Goal: Task Accomplishment & Management: Complete application form

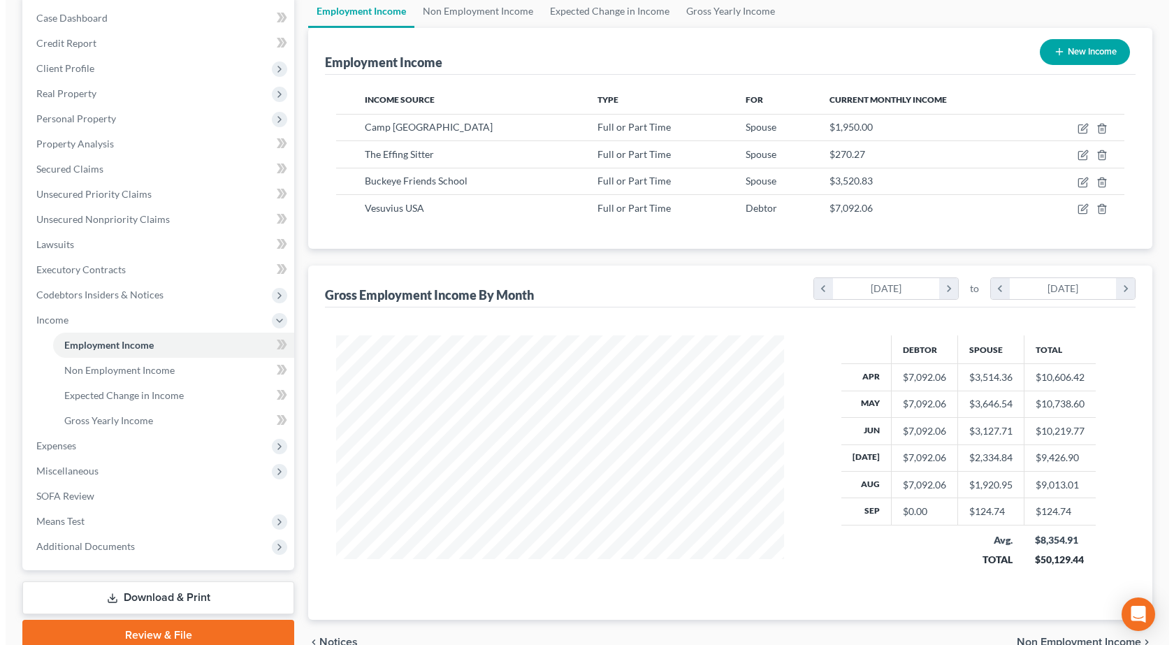
scroll to position [73, 0]
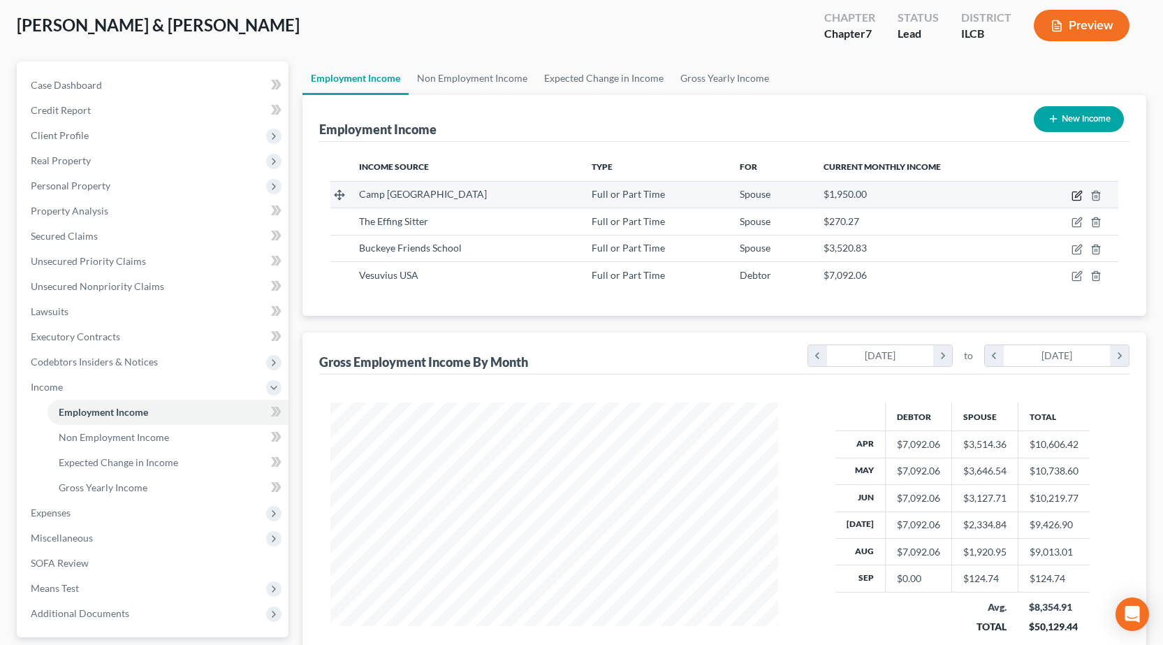
click at [1073, 194] on icon "button" at bounding box center [1076, 196] width 8 height 8
select select "0"
select select "14"
select select "2"
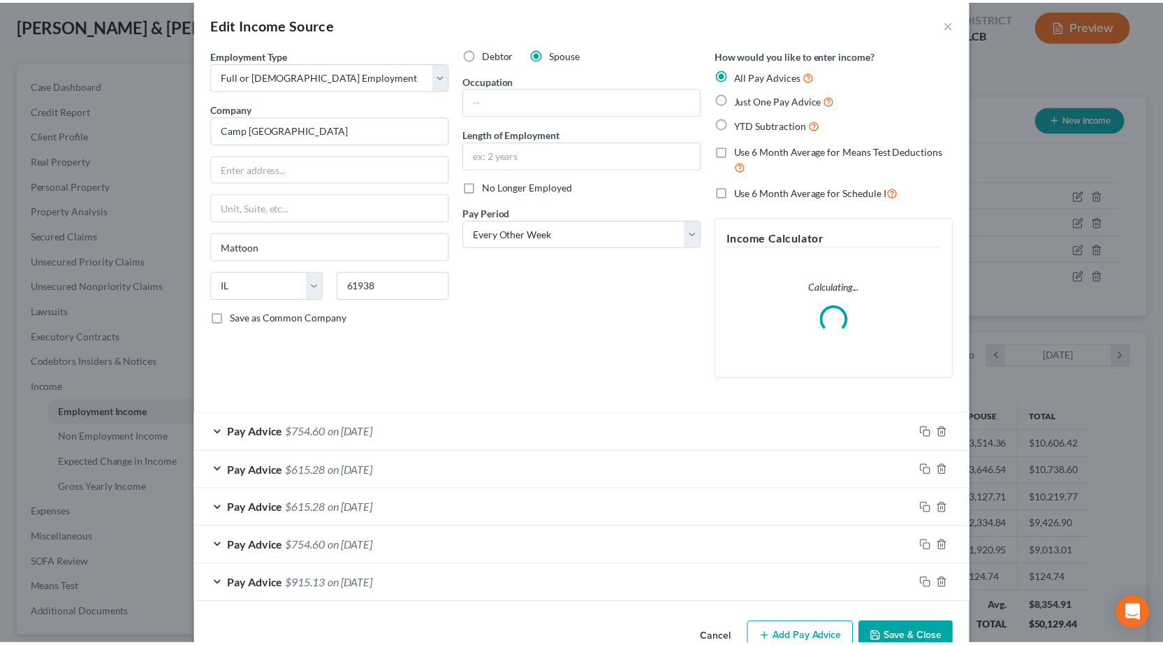
scroll to position [0, 0]
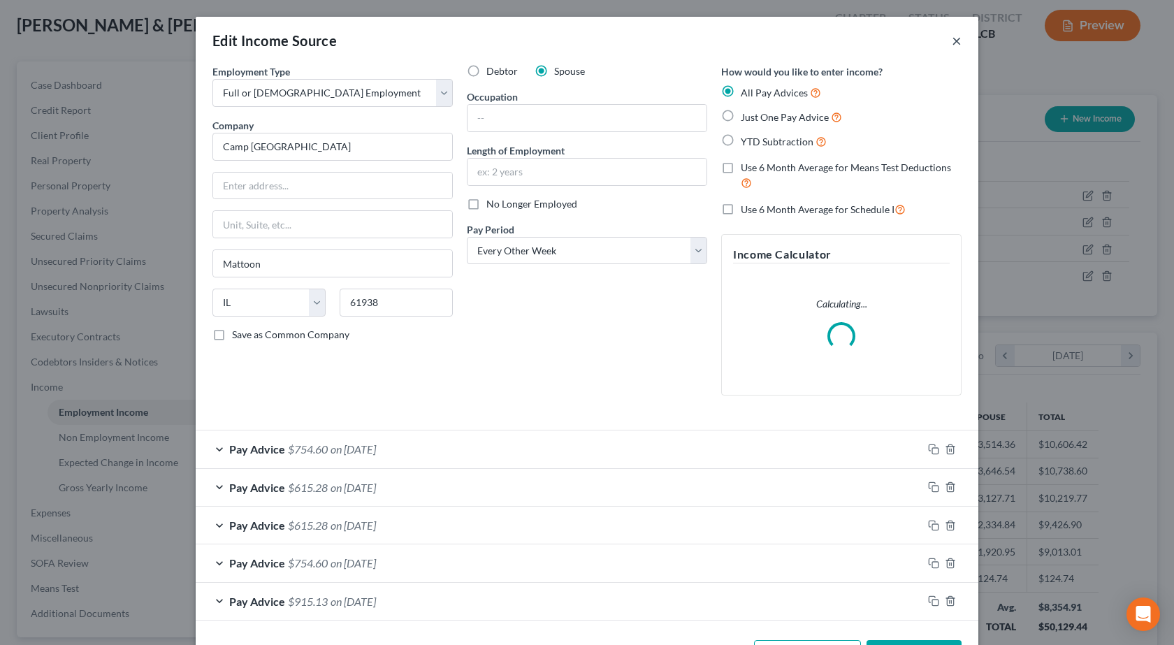
click at [952, 45] on button "×" at bounding box center [956, 40] width 10 height 17
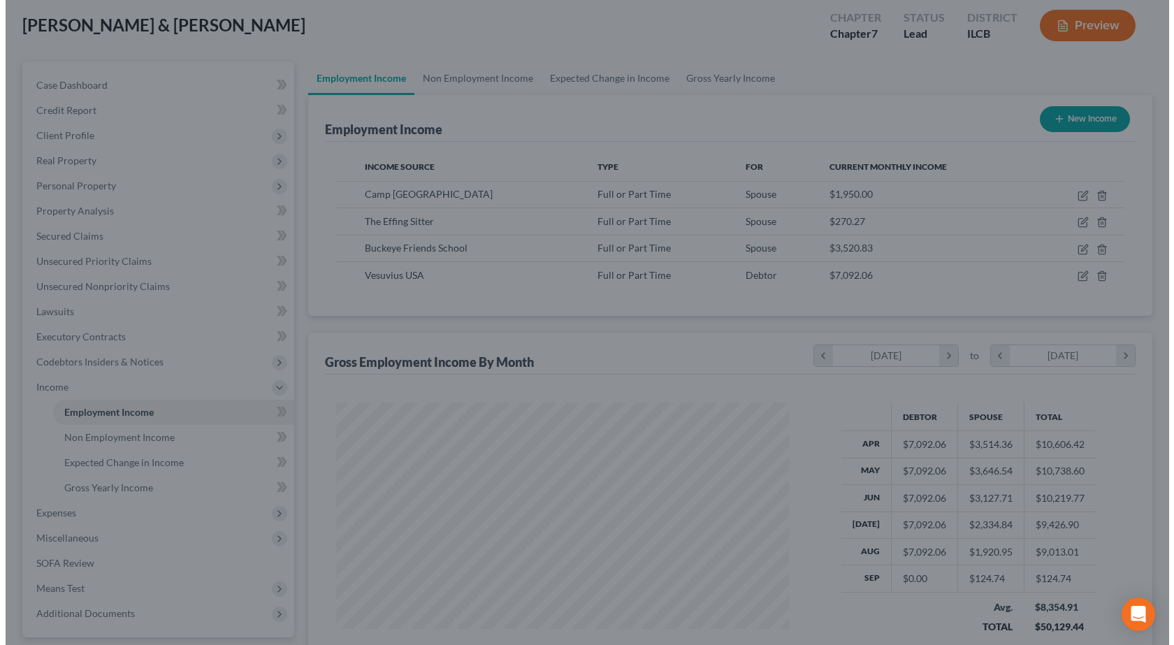
scroll to position [698273, 698047]
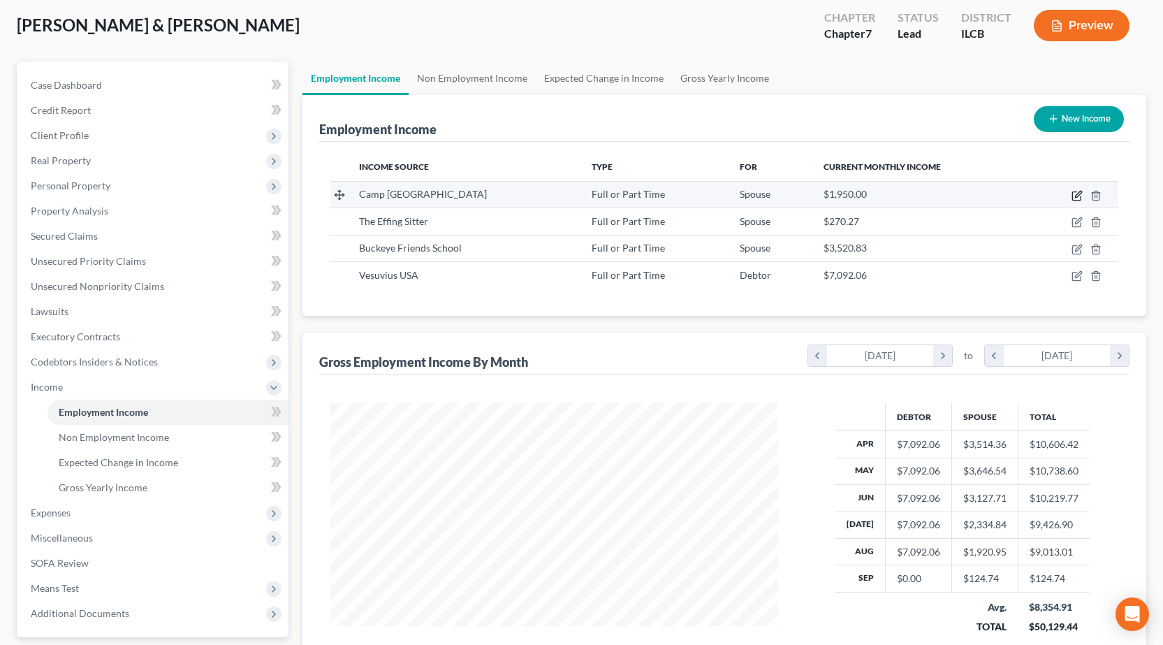
click at [1079, 197] on icon "button" at bounding box center [1077, 195] width 11 height 11
select select "0"
select select "14"
select select "2"
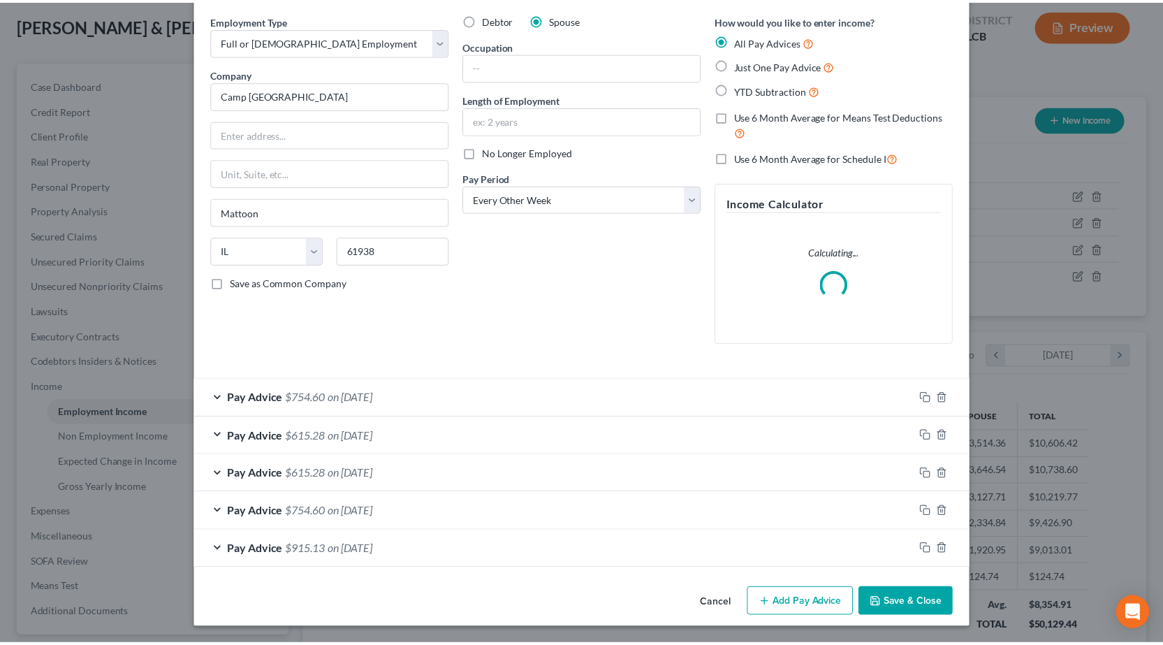
scroll to position [0, 0]
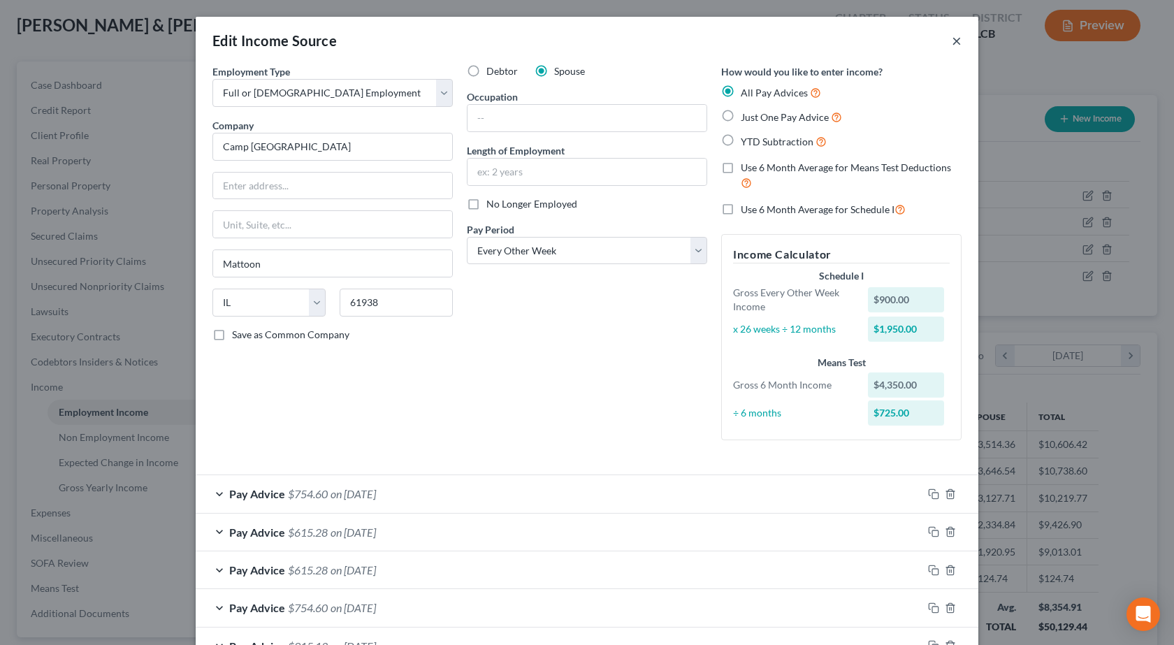
click at [953, 45] on button "×" at bounding box center [956, 40] width 10 height 17
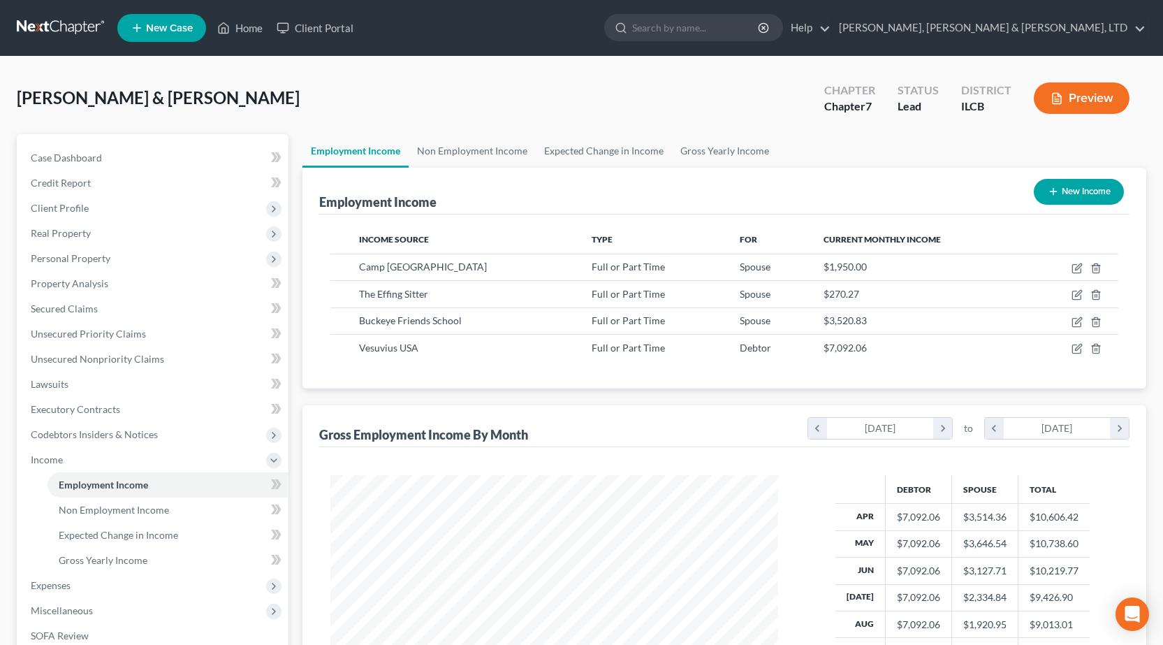
click at [61, 17] on link at bounding box center [61, 27] width 89 height 25
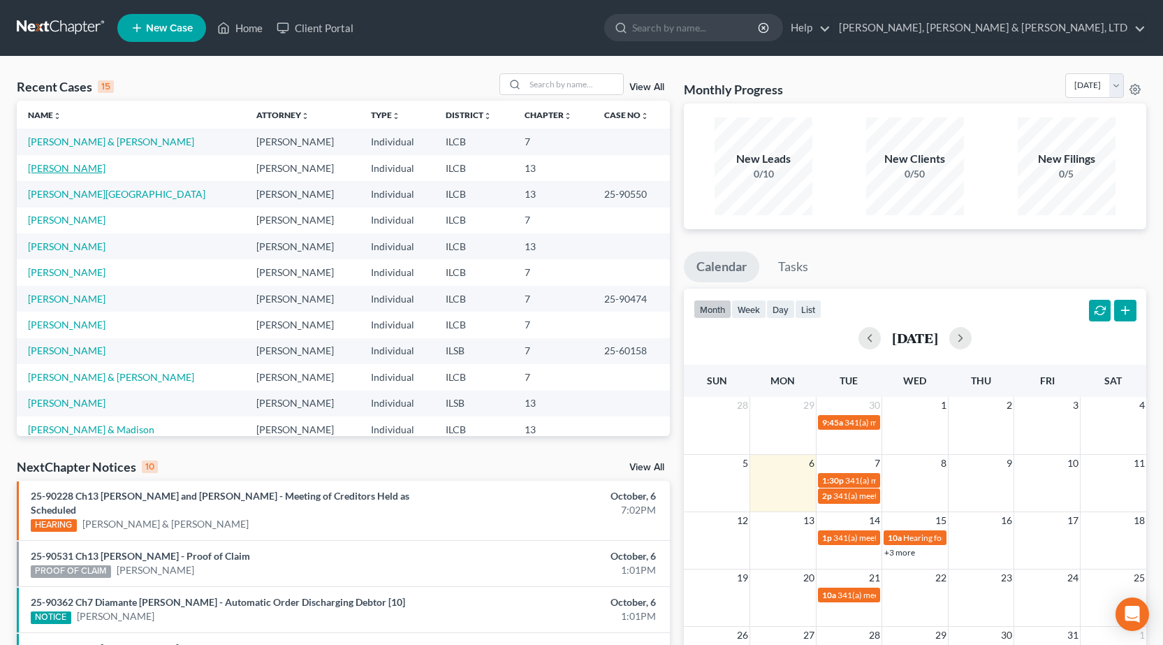
click at [67, 166] on link "Baker, Jerry" at bounding box center [67, 168] width 78 height 12
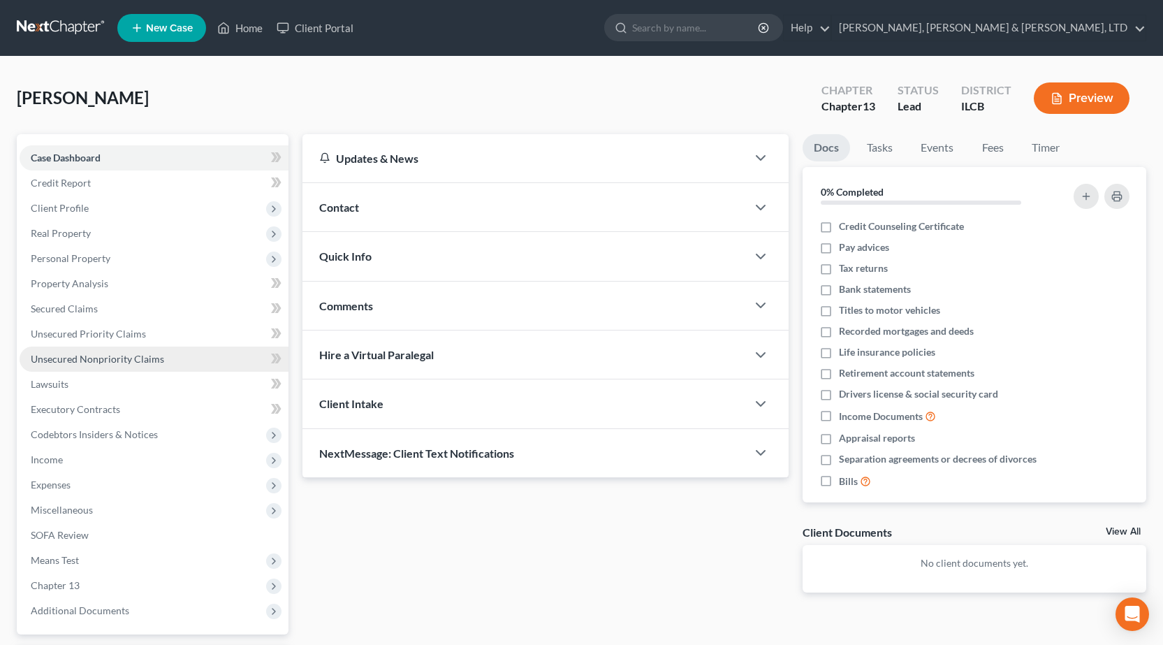
click at [130, 349] on link "Unsecured Nonpriority Claims" at bounding box center [154, 358] width 269 height 25
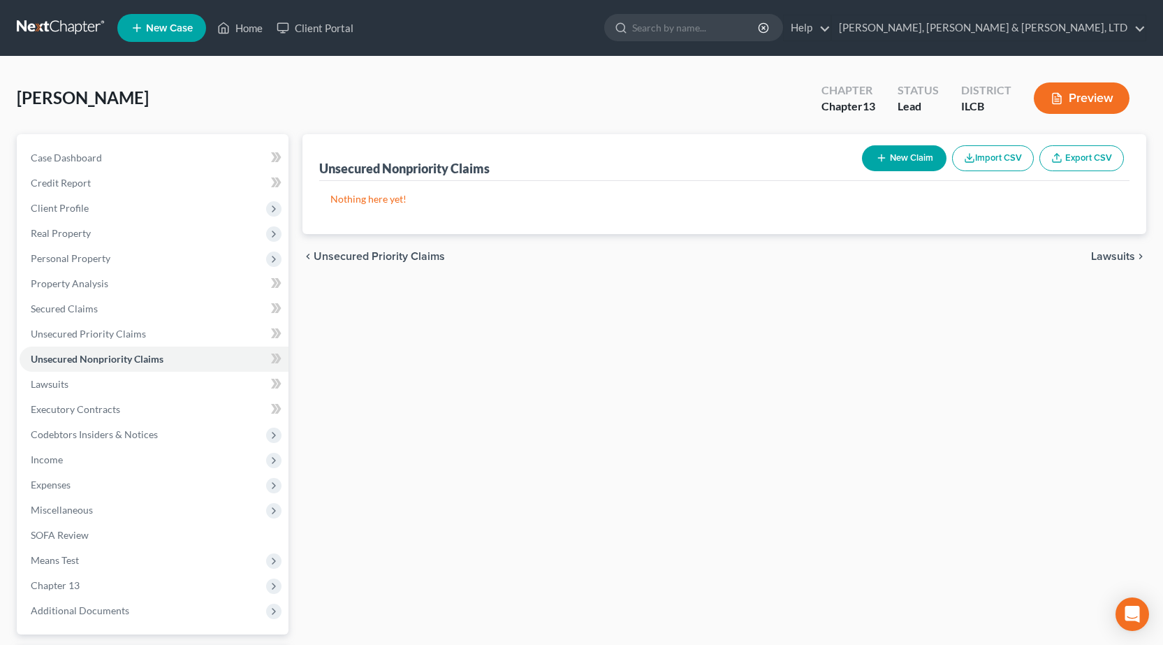
click at [886, 158] on button "New Claim" at bounding box center [904, 158] width 85 height 26
select select "0"
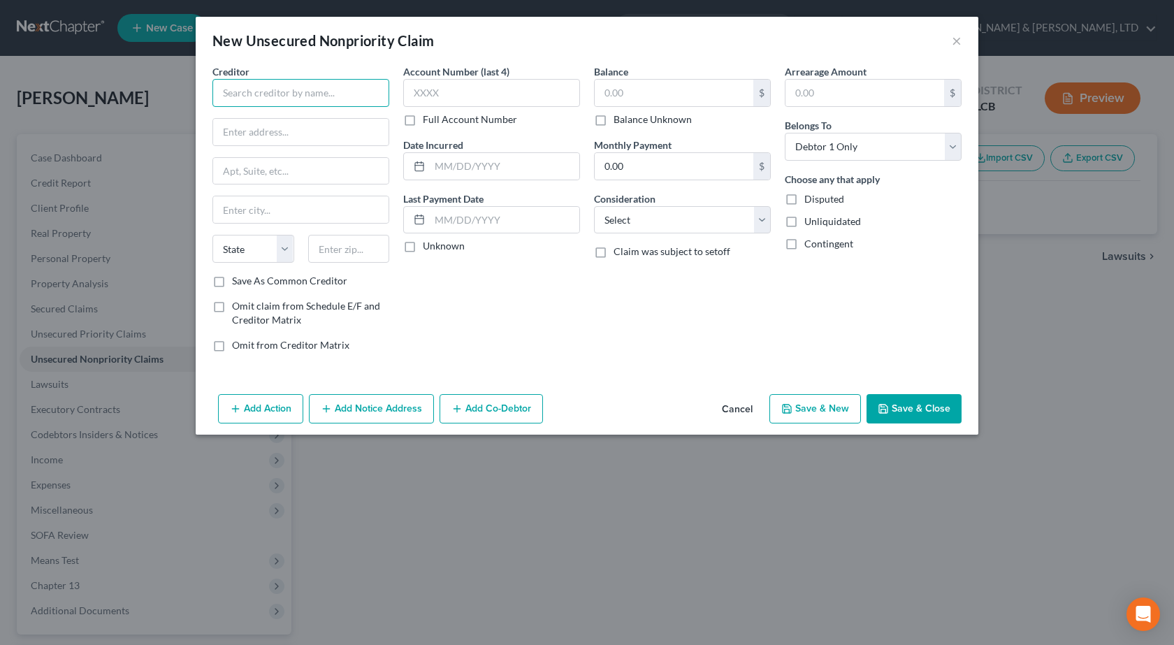
click at [344, 102] on input "text" at bounding box center [300, 93] width 177 height 28
paste input "MERRICK BANK"
type input "MERRICK BANK"
click at [525, 100] on input "text" at bounding box center [491, 93] width 177 height 28
type input "3869"
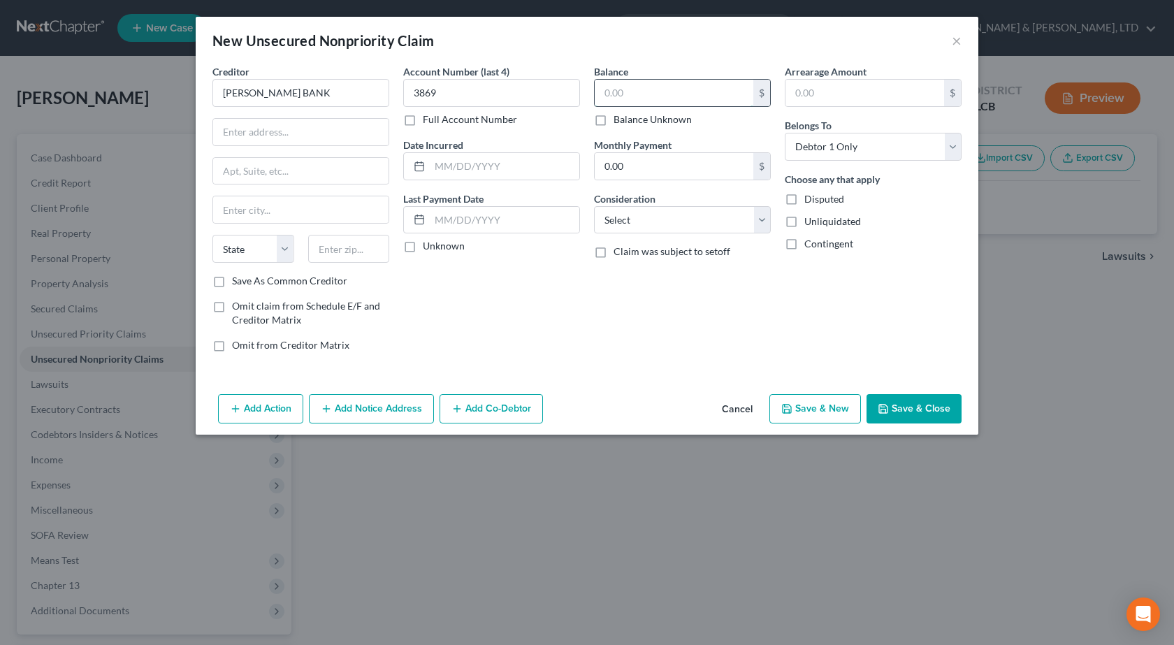
click at [641, 83] on input "text" at bounding box center [673, 93] width 159 height 27
type input "1,087"
click at [462, 168] on input "text" at bounding box center [504, 166] width 149 height 27
paste input "Aug 12, 2024"
type input "Aug 12, 2024"
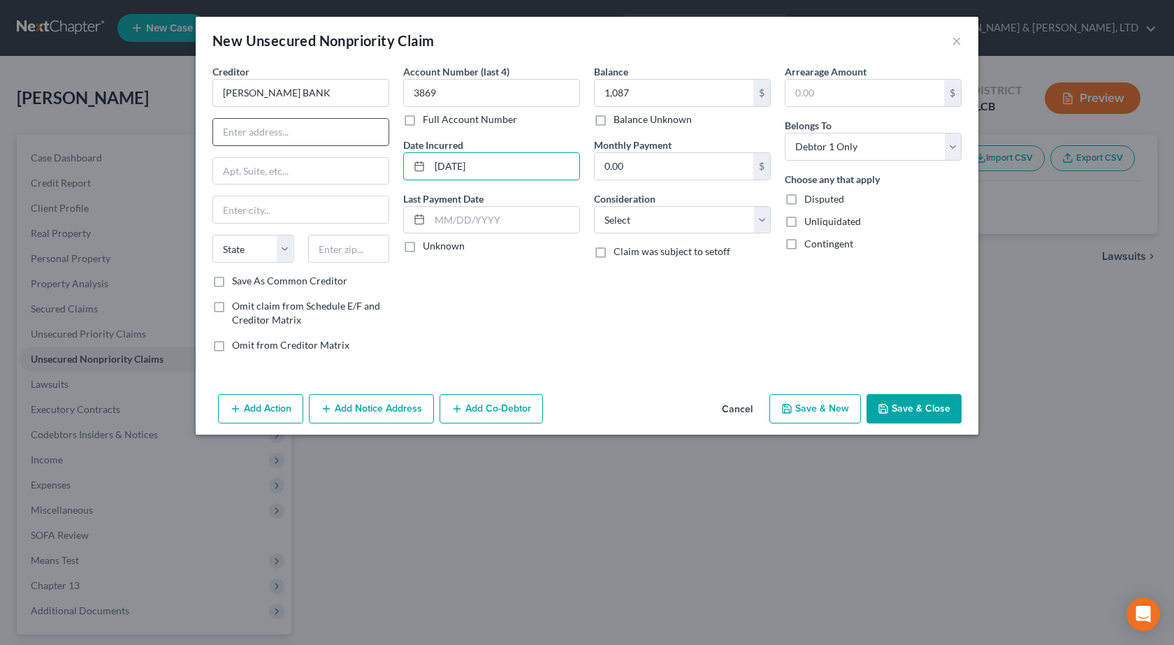
click at [313, 136] on input "text" at bounding box center [300, 132] width 175 height 27
paste input "PO Box 9201 10705 S Jordan Gtwy Ste 20"
type input "PO Box 9201 10705 S Jordan Gtwy Ste 20"
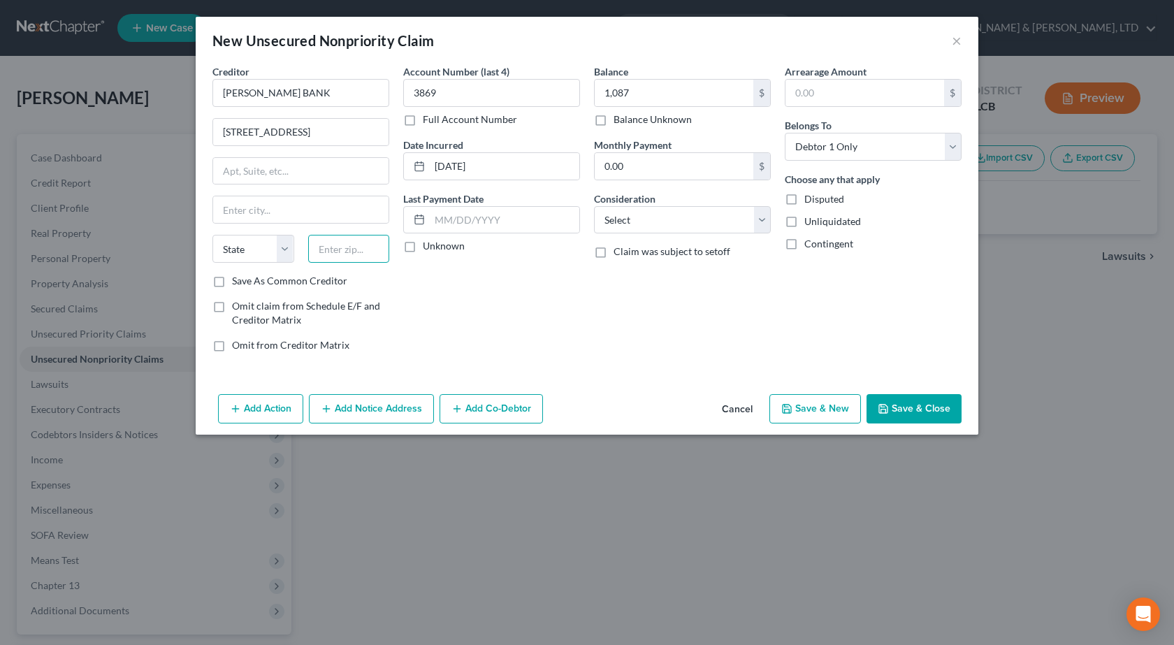
click at [358, 256] on input "text" at bounding box center [349, 249] width 82 height 28
type input "11804"
type input "Old Bethpage"
select select "35"
click at [617, 319] on div "Balance 1,087.00 $ Balance Unknown Balance Undetermined 1,087 $ Balance Unknown…" at bounding box center [682, 213] width 191 height 299
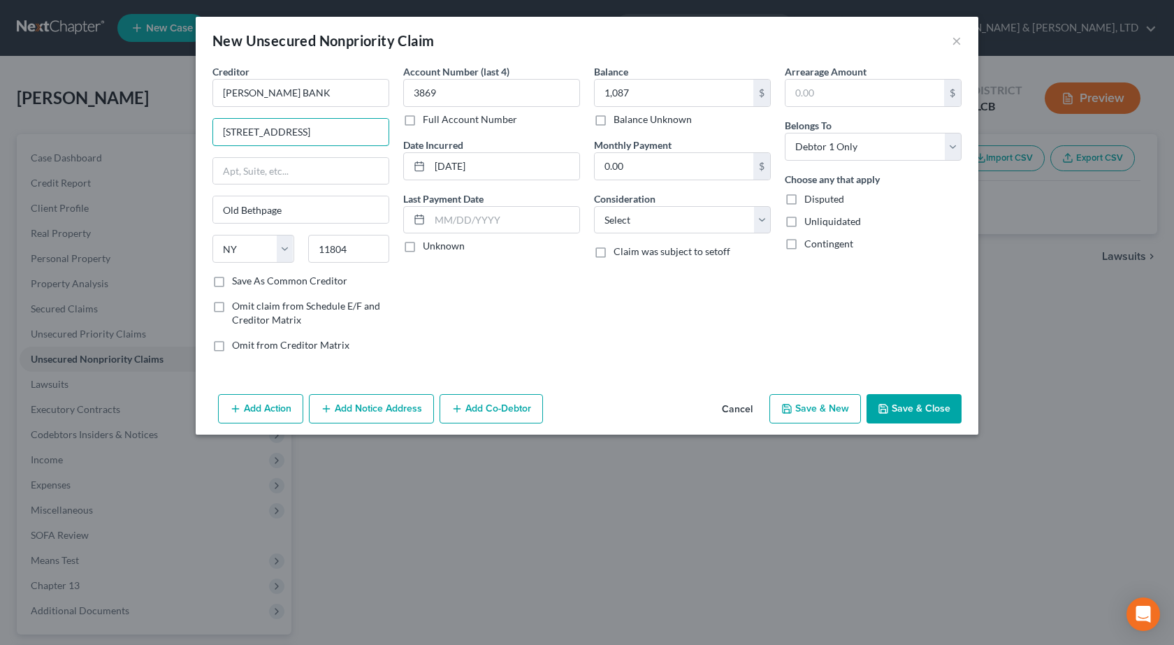
scroll to position [0, 24]
drag, startPoint x: 282, startPoint y: 130, endPoint x: 504, endPoint y: 126, distance: 222.2
click at [504, 126] on div "Creditor * MERRICK BANK PO Box 9201 10705 S Jordan Gtwy Ste 20 Old Bethpage Sta…" at bounding box center [586, 213] width 763 height 299
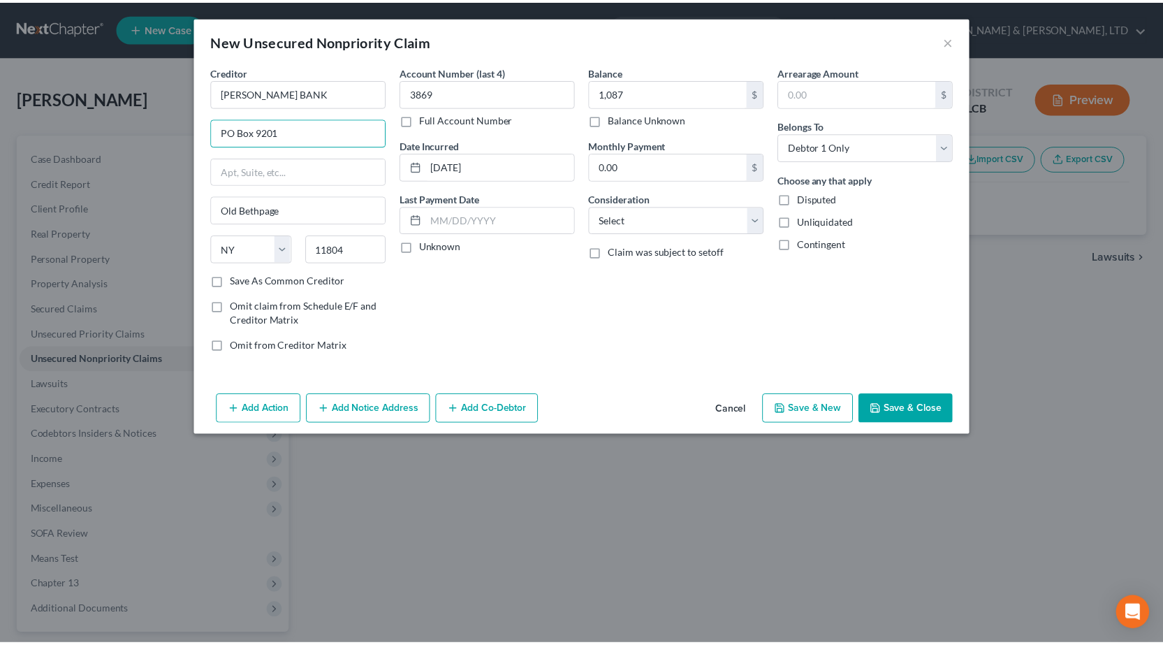
scroll to position [0, 0]
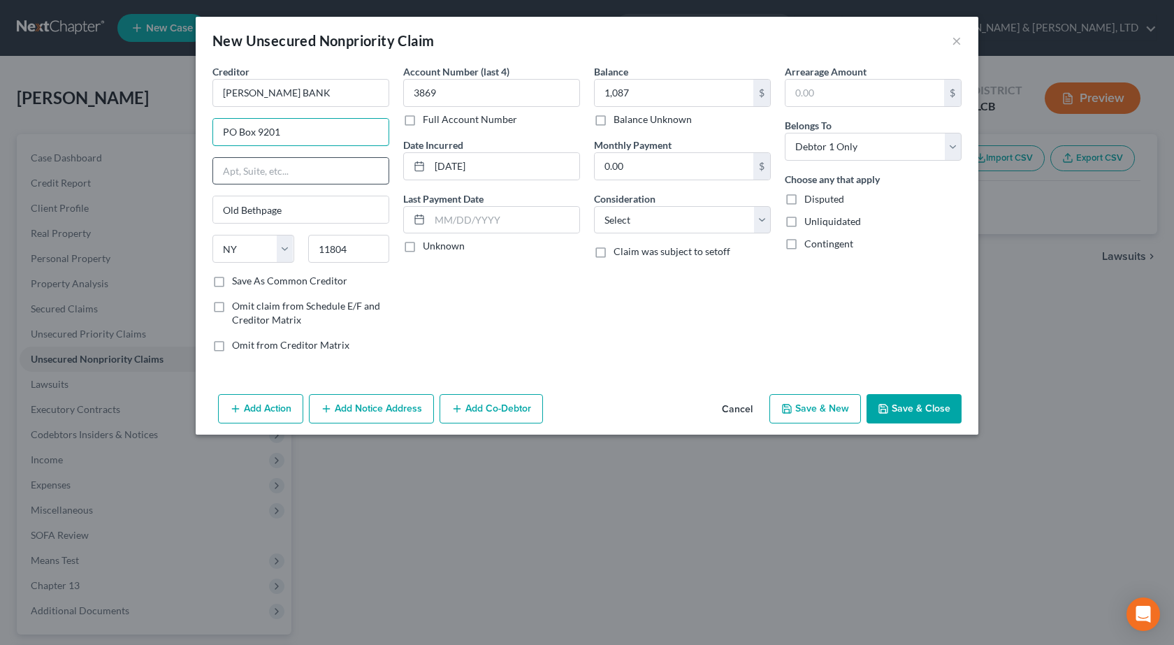
type input "PO Box 9201"
click at [235, 174] on input "text" at bounding box center [300, 171] width 175 height 27
paste input "10705 S Jordan Gtwy Ste 20"
type input "10705 S Jordan Gtwy Ste 20"
click at [546, 314] on div "Account Number (last 4) 3869 Full Account Number Date Incurred Aug 12, 2024 Las…" at bounding box center [491, 213] width 191 height 299
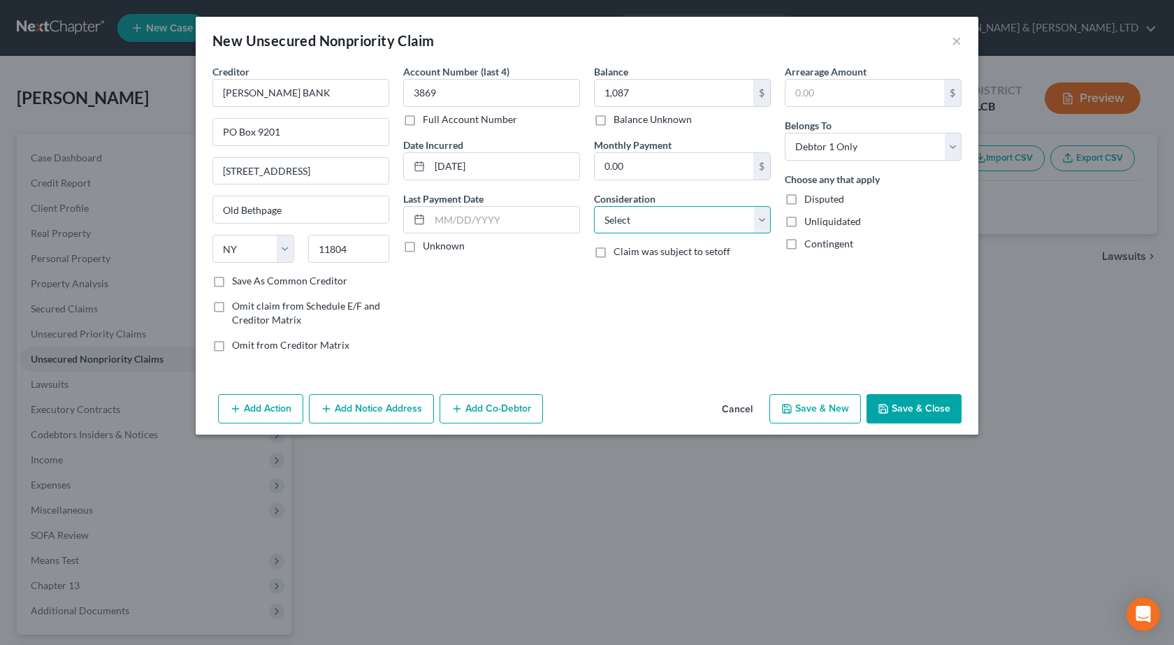
click at [670, 231] on select "Select Cable / Satellite Services Collection Agency Credit Card Debt Debt Couns…" at bounding box center [682, 220] width 177 height 28
select select "2"
click at [594, 206] on select "Select Cable / Satellite Services Collection Agency Credit Card Debt Debt Couns…" at bounding box center [682, 220] width 177 height 28
click at [905, 407] on button "Save & Close" at bounding box center [913, 408] width 95 height 29
type input "1,087.00"
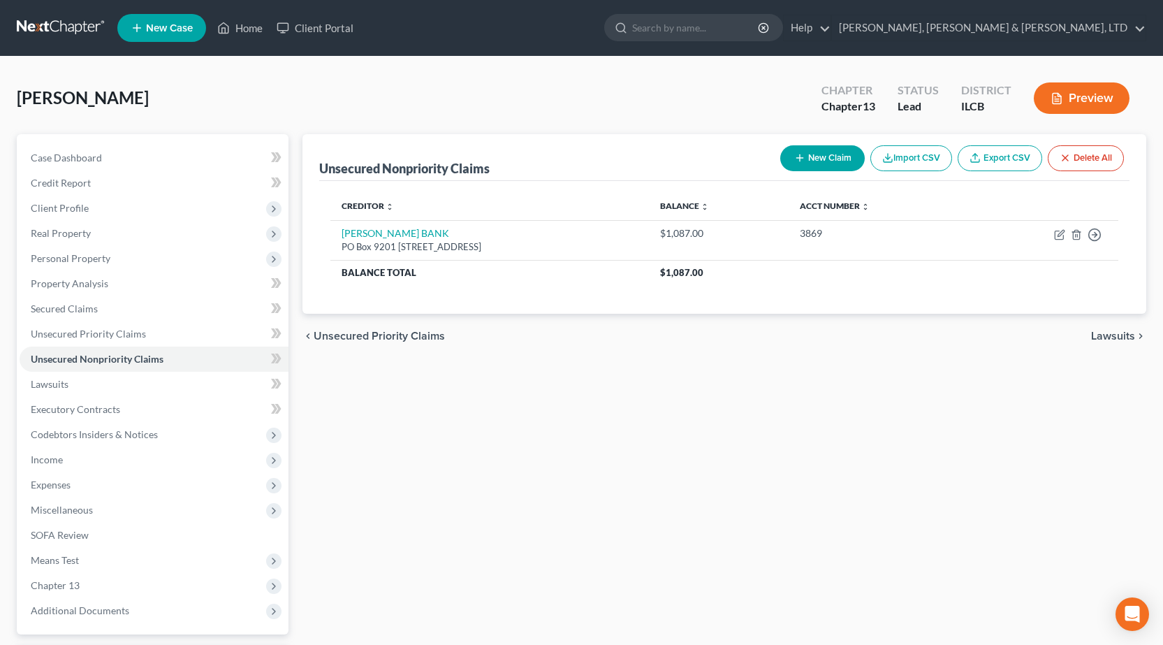
click at [840, 166] on button "New Claim" at bounding box center [822, 158] width 85 height 26
select select "0"
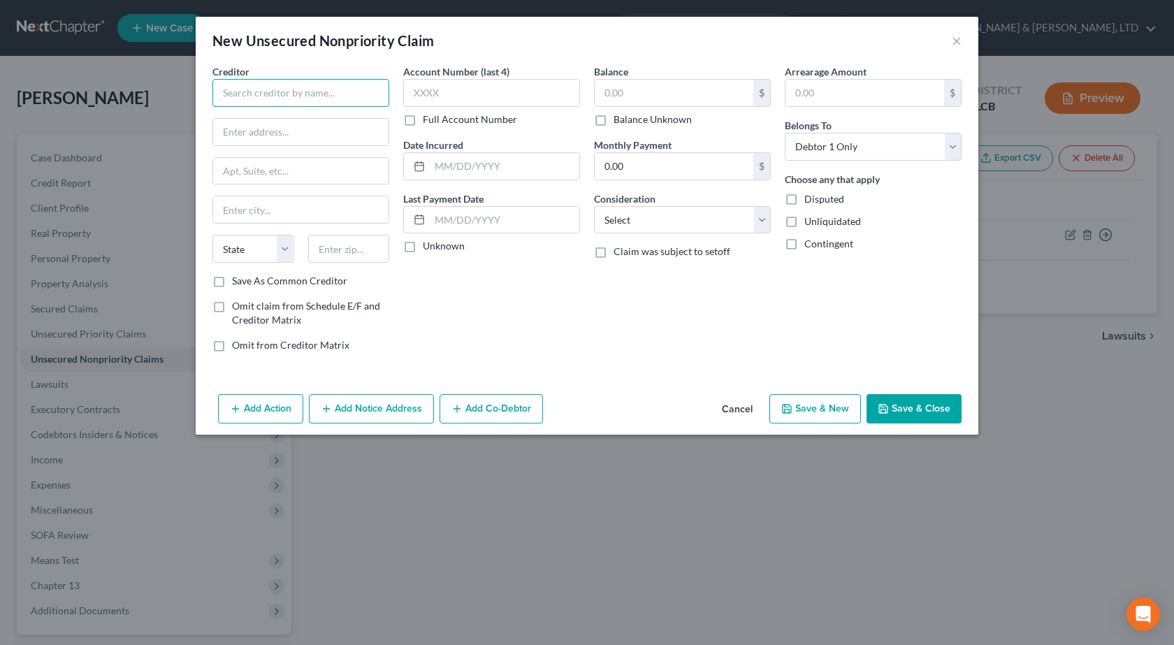
click at [351, 96] on input "text" at bounding box center [300, 93] width 177 height 28
paste input "SYNCB/HARBOR"
type input "SYNCB/HARBOR"
click at [491, 91] on input "text" at bounding box center [491, 93] width 177 height 28
type input "7761"
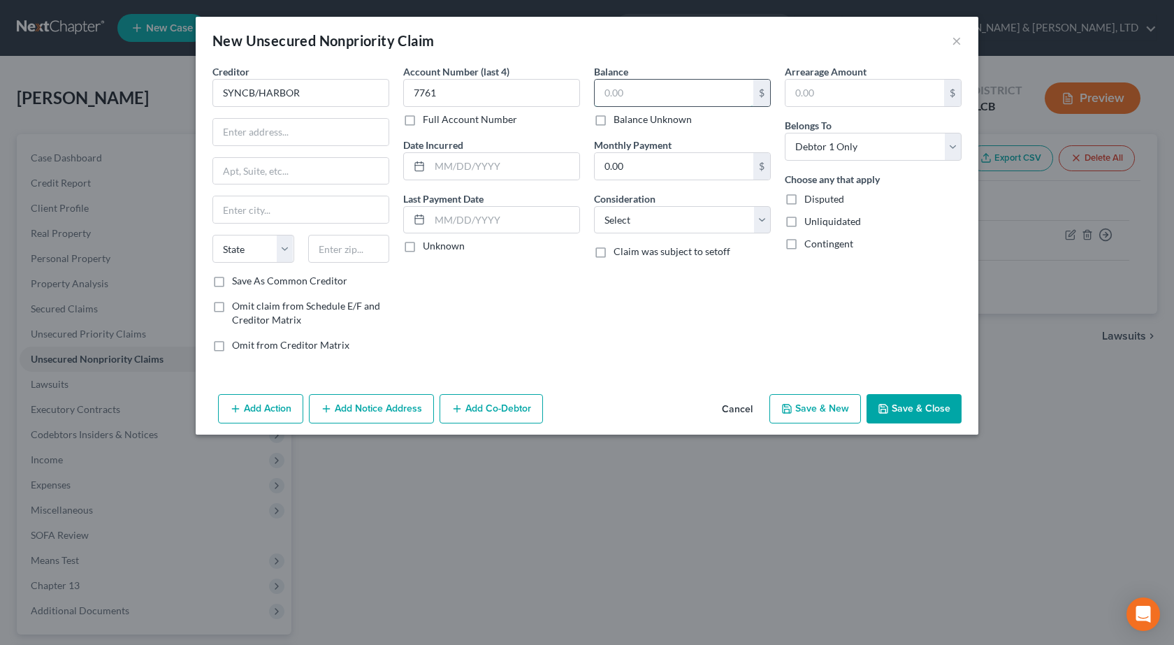
click at [696, 90] on input "text" at bounding box center [673, 93] width 159 height 27
paste input "$1,067"
type input "1,067"
click at [693, 235] on div "Balance 1,067.00 $ Balance Unknown Balance Undetermined 1,067 $ Balance Unknown…" at bounding box center [682, 213] width 191 height 299
click at [690, 221] on select "Select Cable / Satellite Services Collection Agency Credit Card Debt Debt Couns…" at bounding box center [682, 220] width 177 height 28
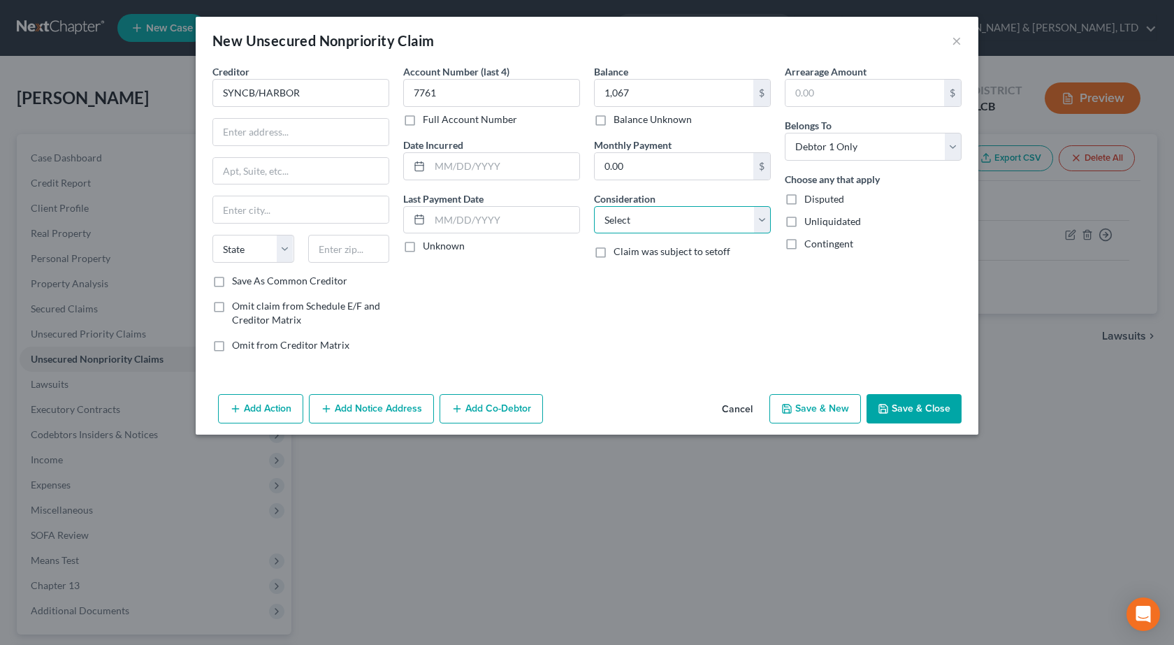
select select "2"
click at [594, 206] on select "Select Cable / Satellite Services Collection Agency Credit Card Debt Debt Couns…" at bounding box center [682, 220] width 177 height 28
click at [291, 132] on input "text" at bounding box center [300, 132] width 175 height 27
paste input "PO Box 71746"
type input "PO Box 71746"
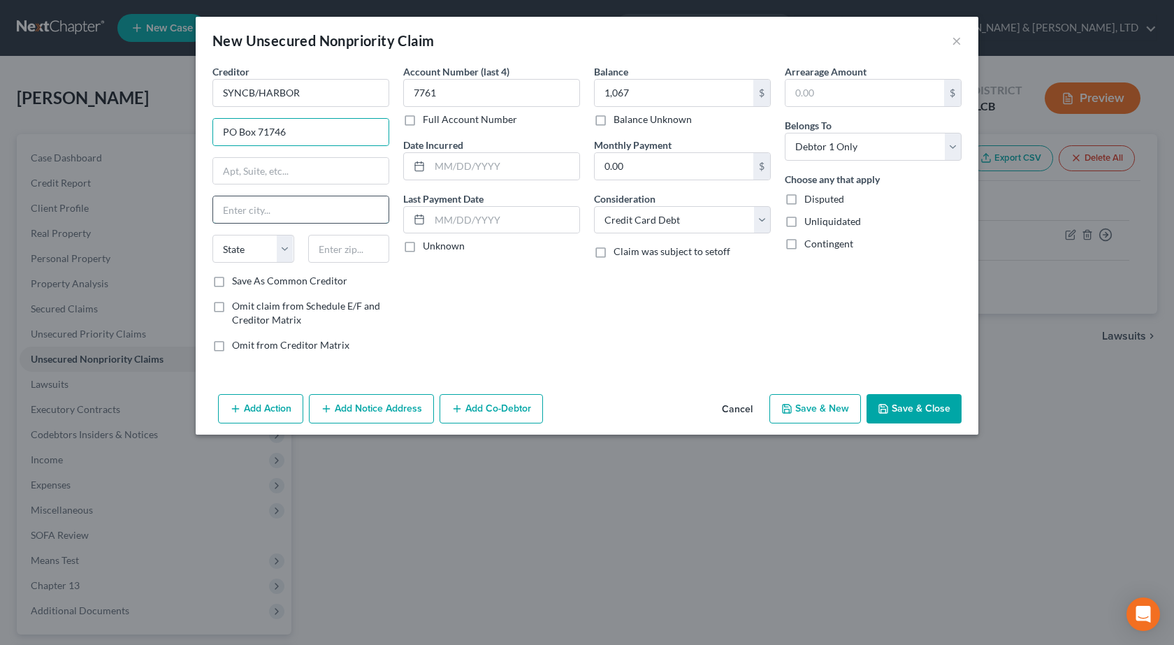
click at [261, 209] on input "text" at bounding box center [300, 209] width 175 height 27
type input "Philadephia"
select select "39"
type input "19176"
click at [481, 170] on input "text" at bounding box center [504, 166] width 149 height 27
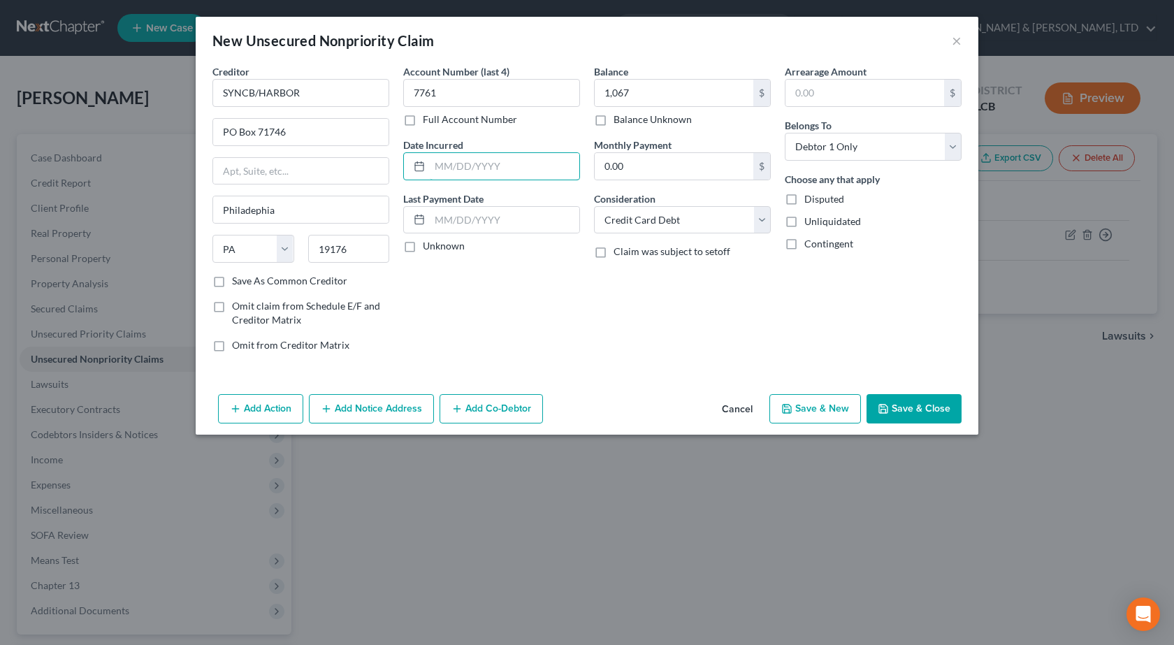
paste input "Jun 04, 2023"
type input "Jun 04, 2023"
click at [905, 410] on button "Save & Close" at bounding box center [913, 408] width 95 height 29
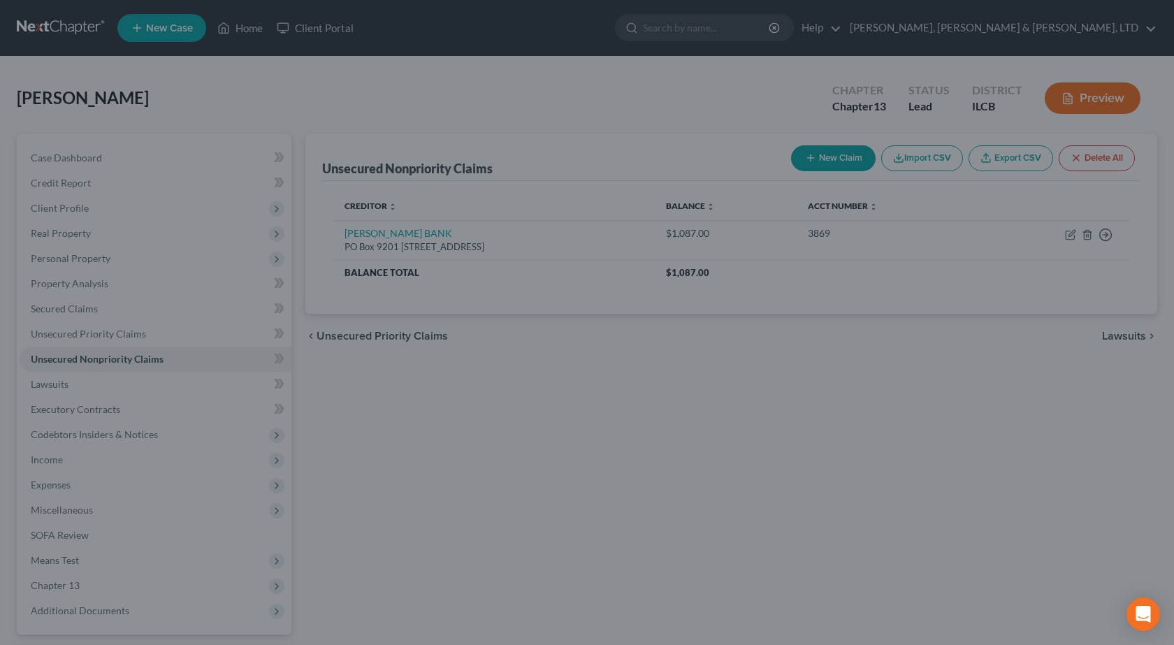
type input "1,067.00"
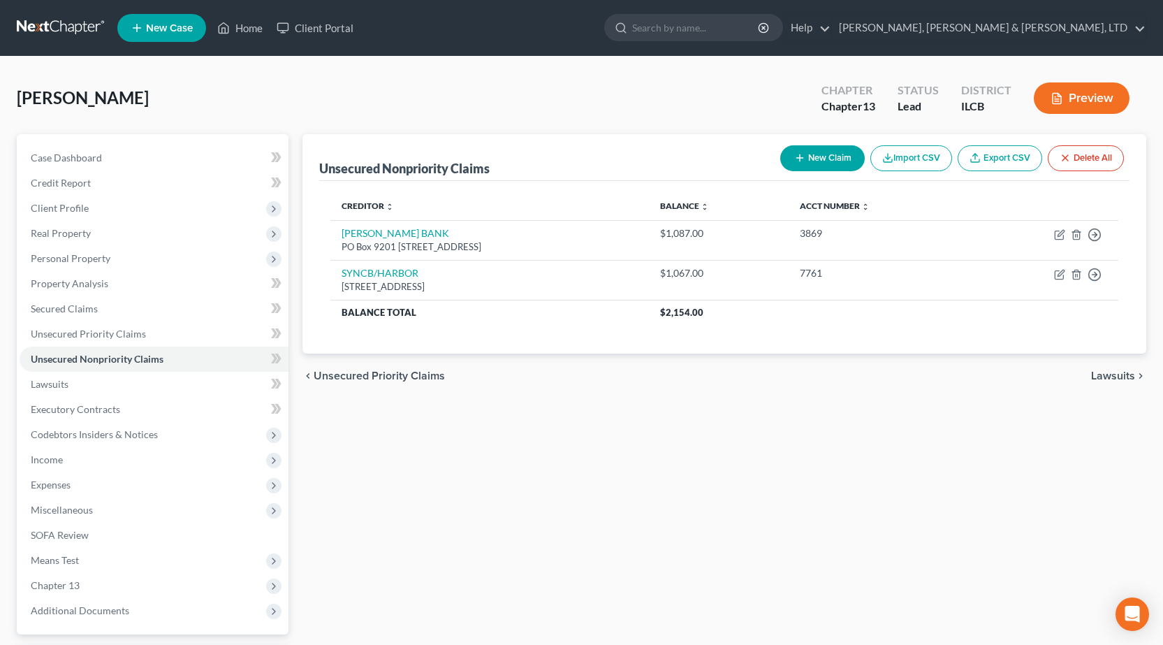
click at [787, 156] on button "New Claim" at bounding box center [822, 158] width 85 height 26
select select "0"
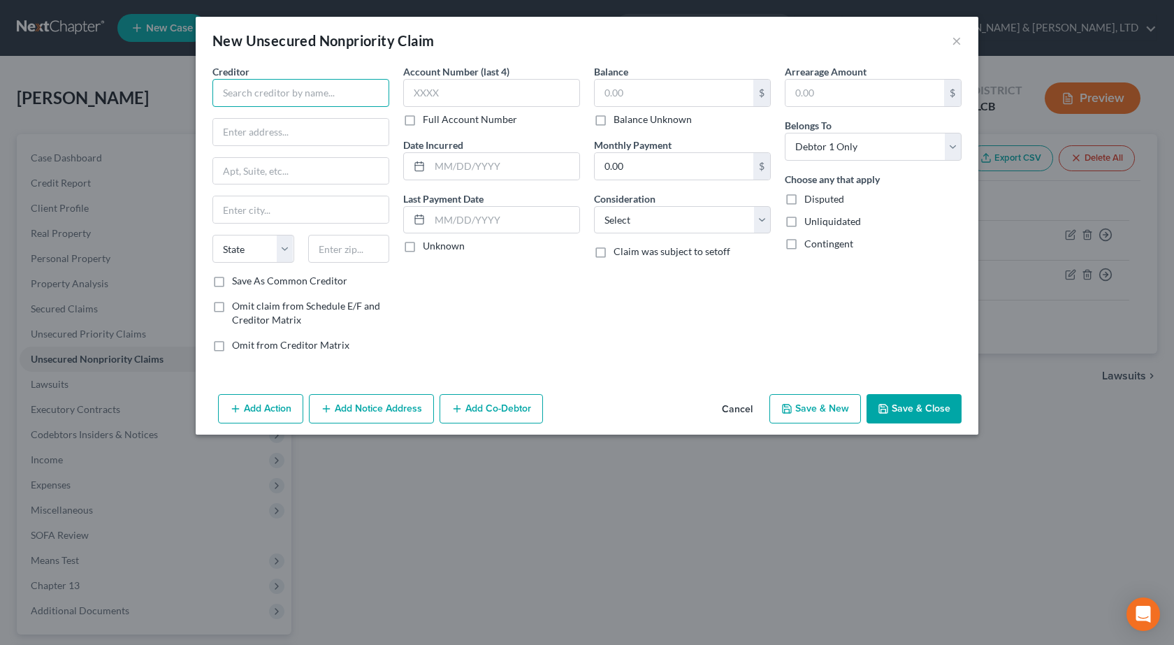
click at [265, 104] on input "text" at bounding box center [300, 93] width 177 height 28
paste input "SYNCB/CARE CREDIT"
type input "SYNCB/CARE CREDIT"
click at [519, 96] on input "text" at bounding box center [491, 93] width 177 height 28
paste input "7469"
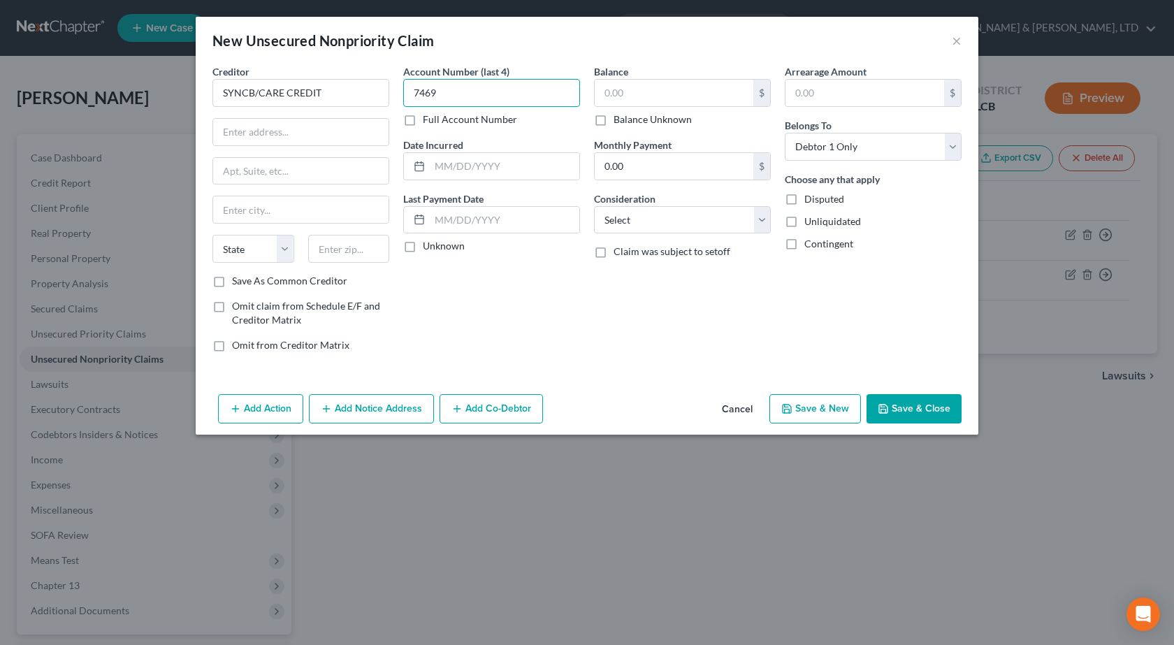
type input "7469"
click at [664, 97] on input "text" at bounding box center [673, 93] width 159 height 27
paste input "$3,531"
type input "3,531"
click at [444, 175] on input "text" at bounding box center [504, 166] width 149 height 27
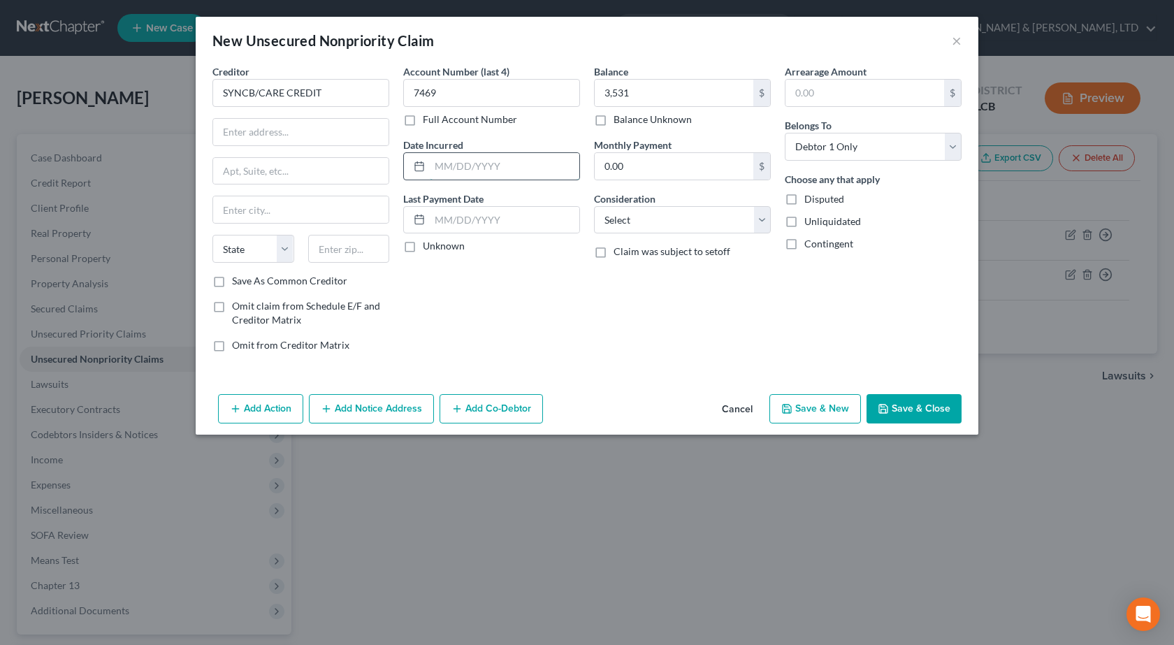
paste input "Aug 16, 2017"
type input "Aug 16, 2017"
click at [700, 217] on select "Select Cable / Satellite Services Collection Agency Credit Card Debt Debt Couns…" at bounding box center [682, 220] width 177 height 28
select select "2"
click at [594, 206] on select "Select Cable / Satellite Services Collection Agency Credit Card Debt Debt Couns…" at bounding box center [682, 220] width 177 height 28
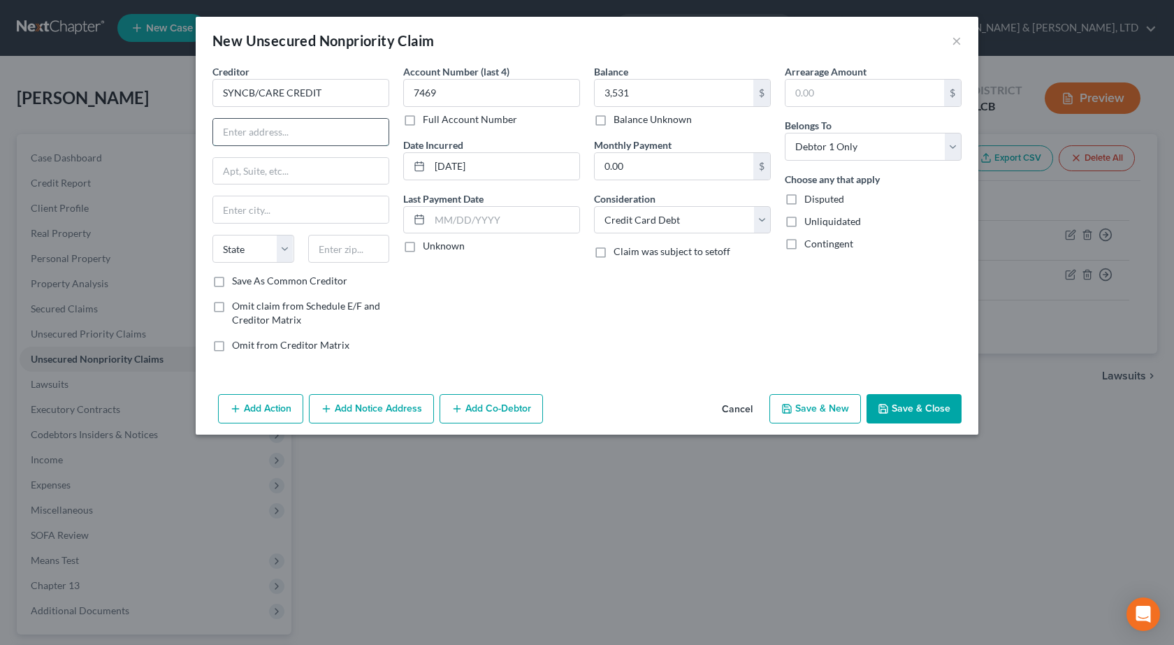
click at [309, 131] on input "text" at bounding box center [300, 132] width 175 height 27
paste input "PO Box 71757"
type input "PO Box 71757"
click at [256, 178] on input "text" at bounding box center [300, 171] width 175 height 27
click at [258, 213] on input "text" at bounding box center [300, 209] width 175 height 27
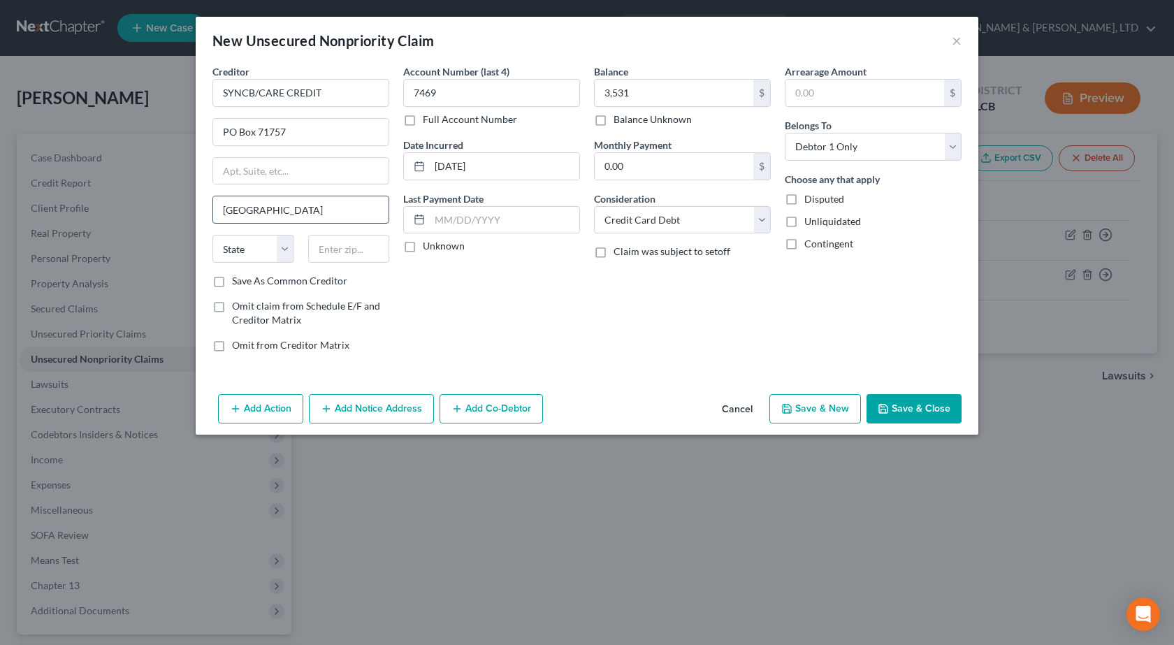
type input "Philadelphia"
select select "39"
type input "19176"
click at [912, 418] on button "Save & Close" at bounding box center [913, 408] width 95 height 29
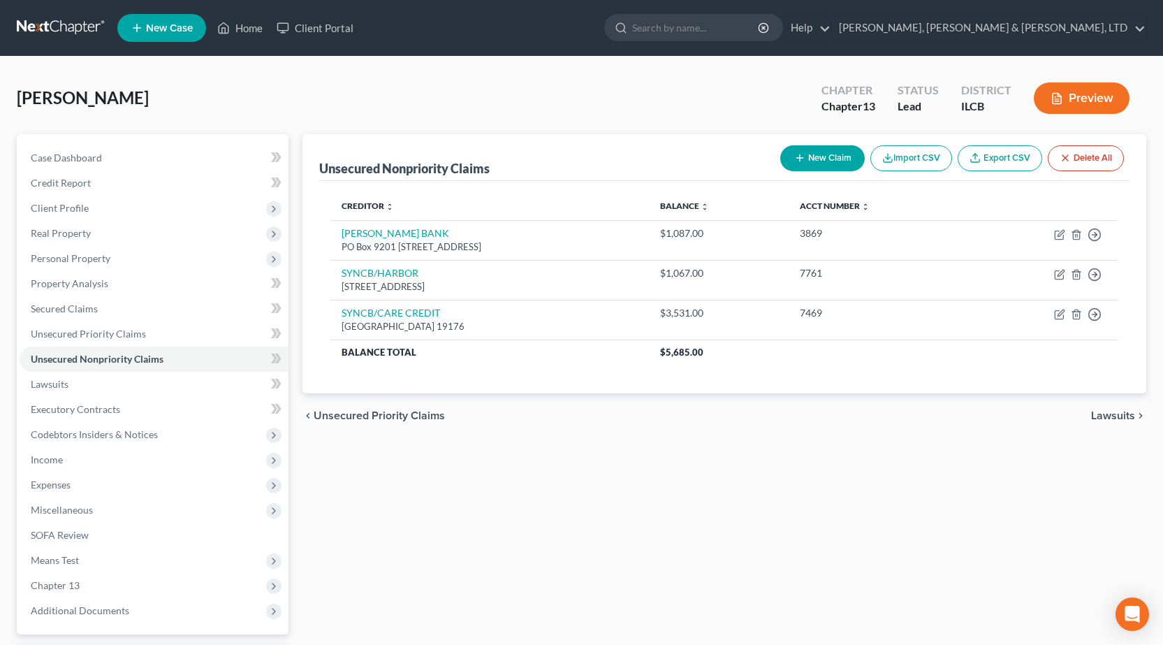
click at [806, 156] on button "New Claim" at bounding box center [822, 158] width 85 height 26
select select "0"
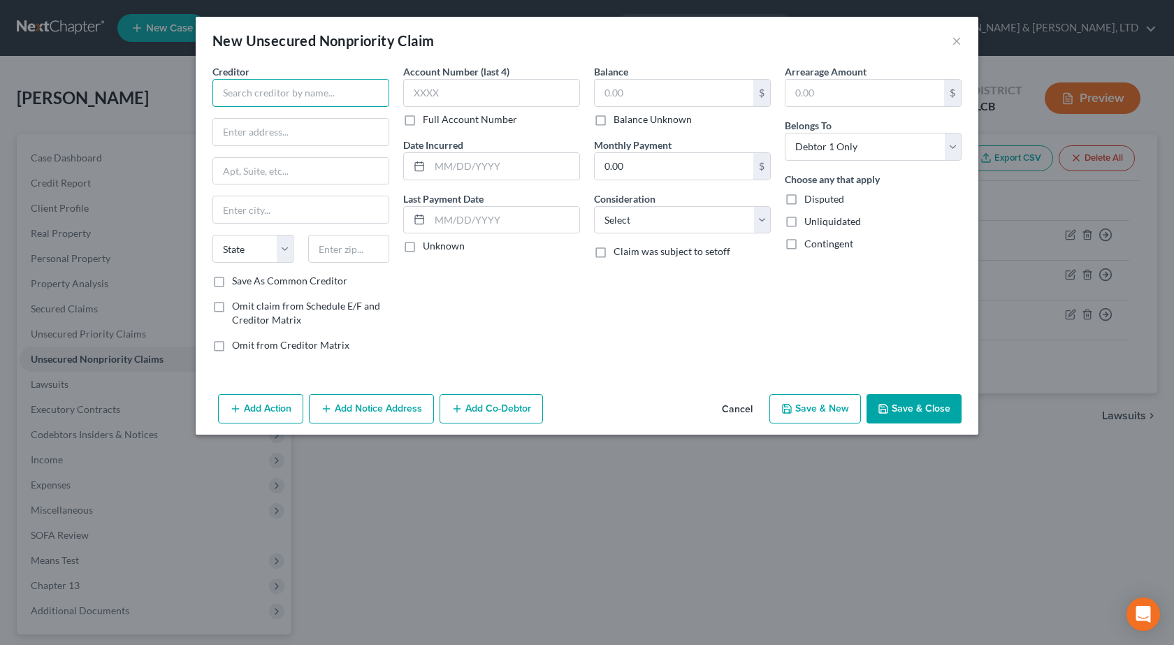
click at [328, 98] on input "text" at bounding box center [300, 93] width 177 height 28
paste input "CITICARDS CBNA"
type input "CITICARDS CBNA"
click at [531, 101] on input "text" at bounding box center [491, 93] width 177 height 28
type input "7468"
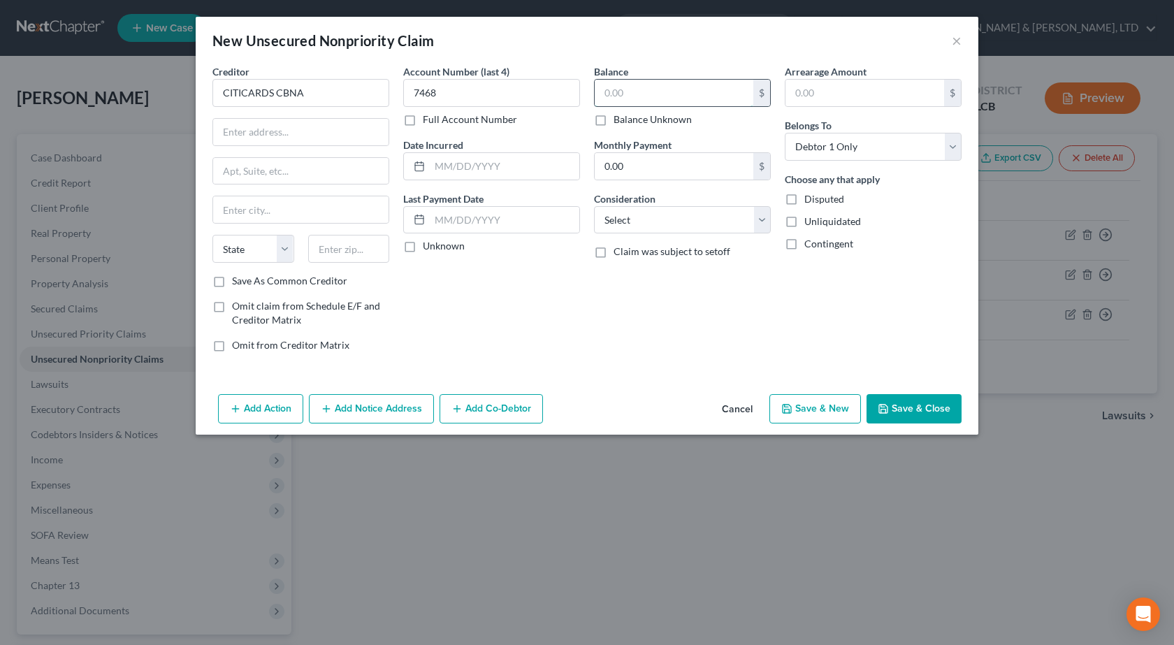
click at [678, 94] on input "text" at bounding box center [673, 93] width 159 height 27
type input "871"
click at [680, 221] on select "Select Cable / Satellite Services Collection Agency Credit Card Debt Debt Couns…" at bounding box center [682, 220] width 177 height 28
select select "2"
click at [594, 206] on select "Select Cable / Satellite Services Collection Agency Credit Card Debt Debt Couns…" at bounding box center [682, 220] width 177 height 28
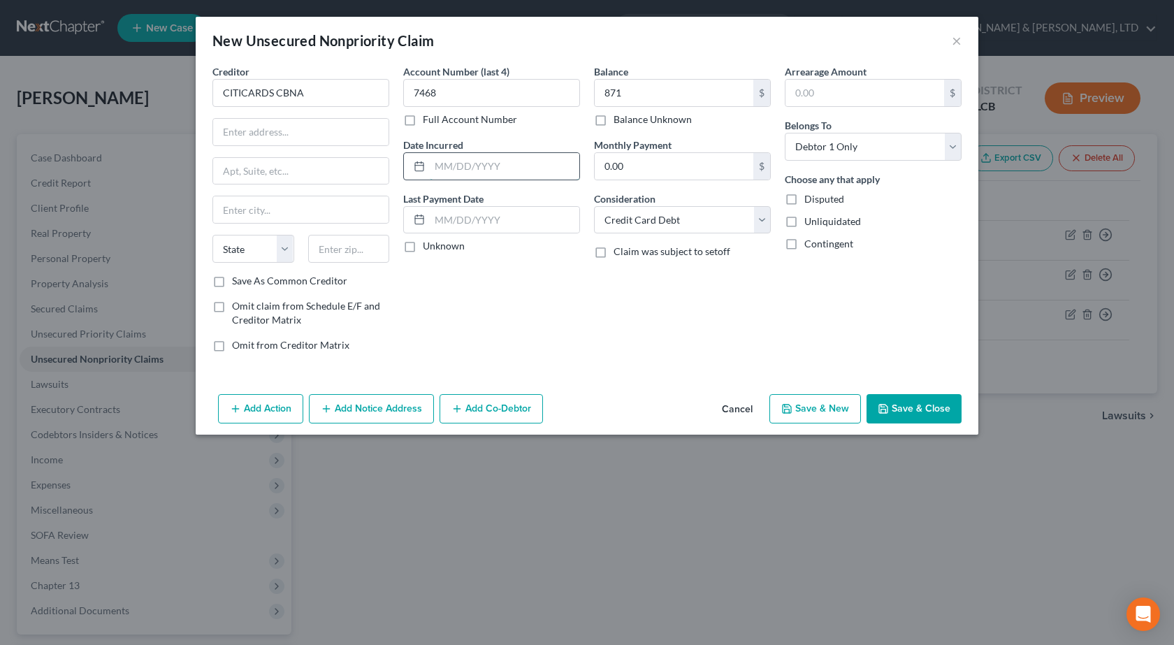
click at [504, 156] on input "text" at bounding box center [504, 166] width 149 height 27
paste input "Mar 04, 2020"
type input "Mar 04, 2020"
click at [228, 133] on input "text" at bounding box center [300, 132] width 175 height 27
paste input "5800 SOUTH CORPORATE PLACE"
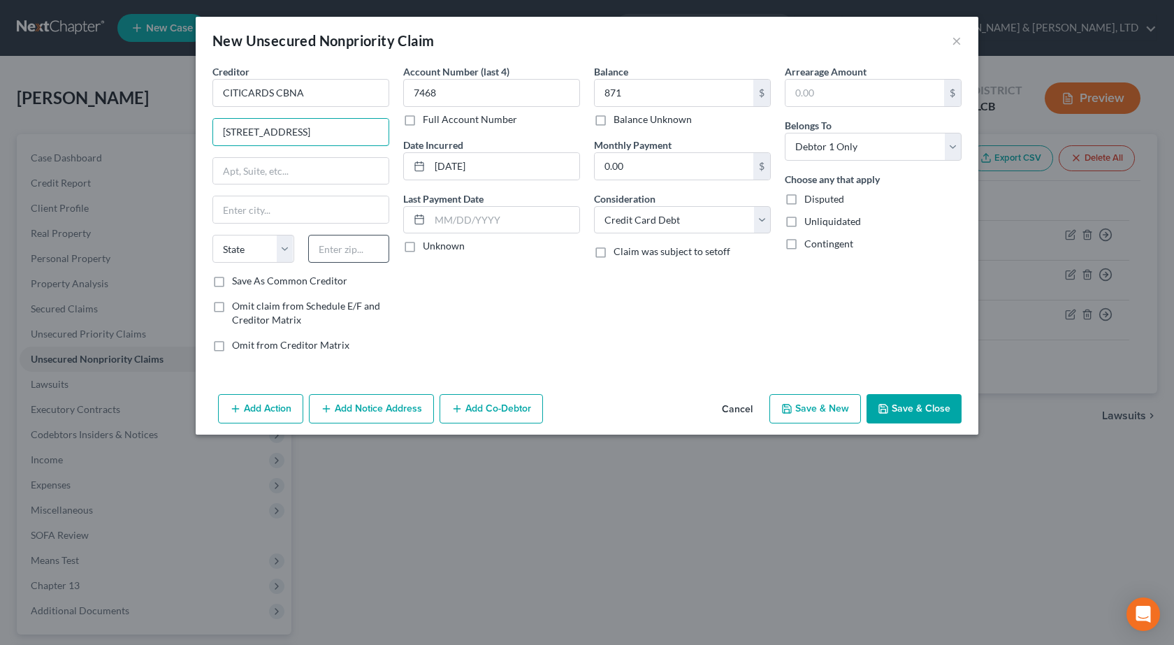
type input "5800 SOUTH CORPORATE PLACE"
click at [347, 247] on input "text" at bounding box center [349, 249] width 82 height 28
type input "57108"
type input "Sioux Falls"
select select "43"
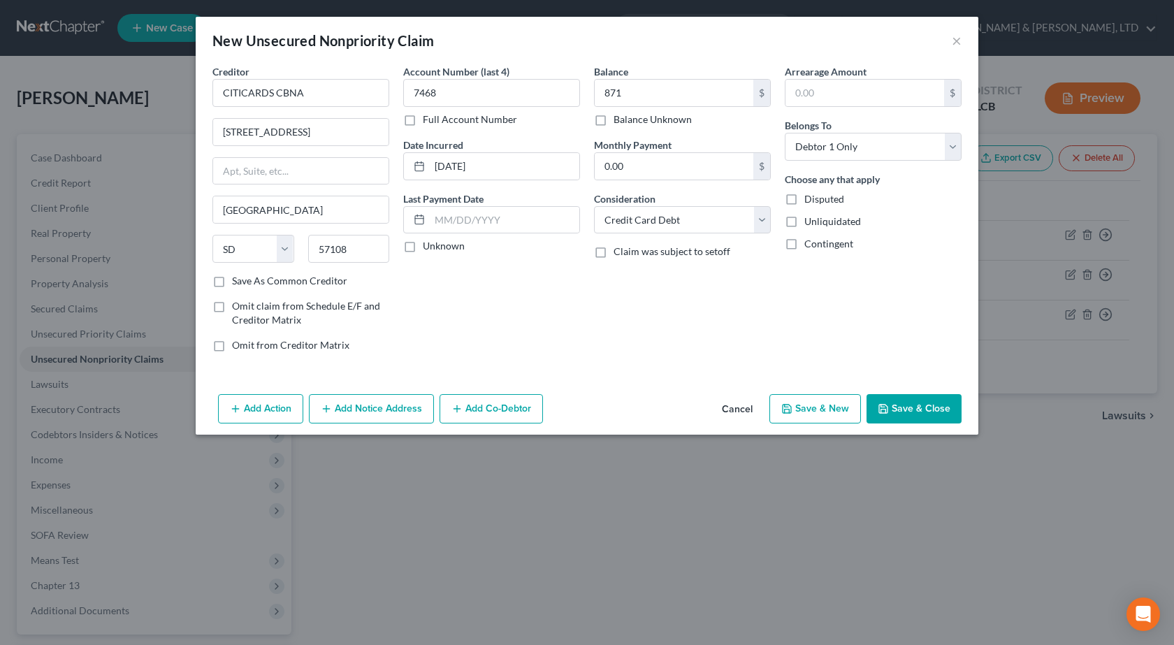
click at [913, 420] on button "Save & Close" at bounding box center [913, 408] width 95 height 29
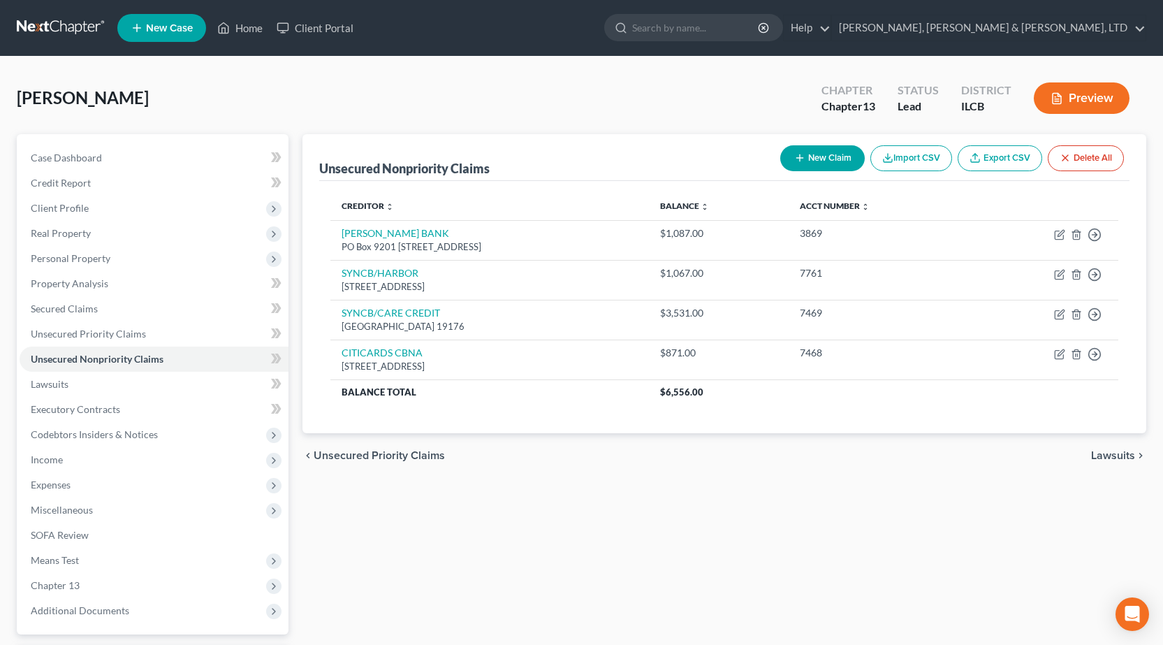
click at [805, 163] on button "New Claim" at bounding box center [822, 158] width 85 height 26
select select "0"
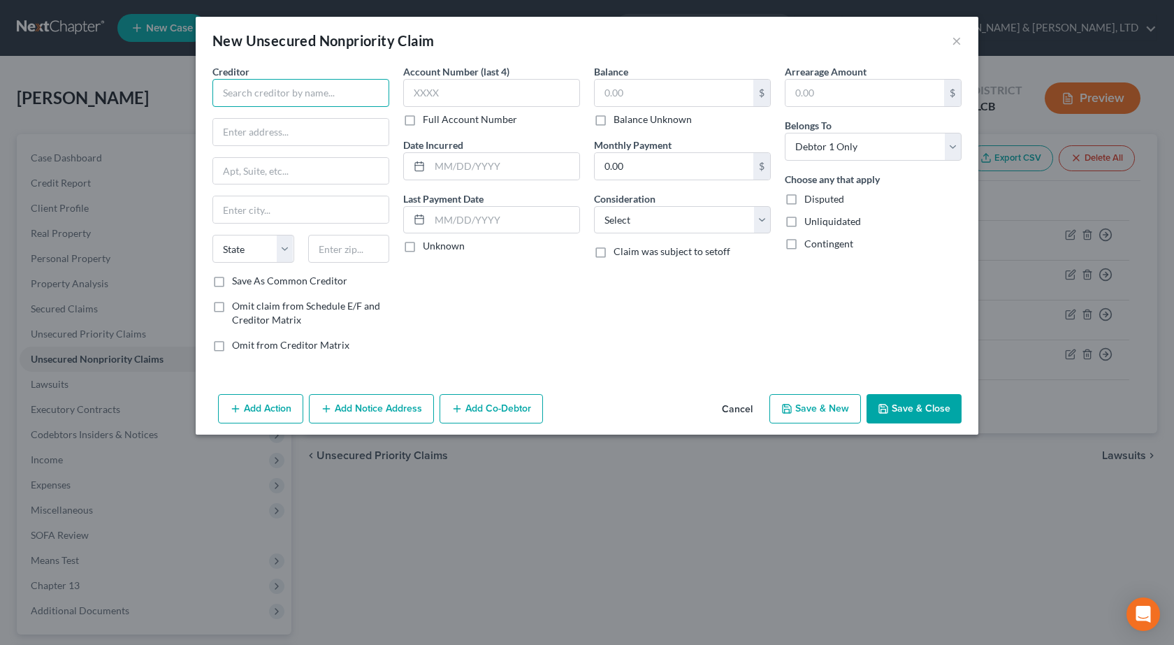
click at [241, 89] on input "text" at bounding box center [300, 93] width 177 height 28
paste input "THD/CBNA"
type input "THD/CBNA"
click at [524, 94] on input "text" at bounding box center [491, 93] width 177 height 28
type input "0057"
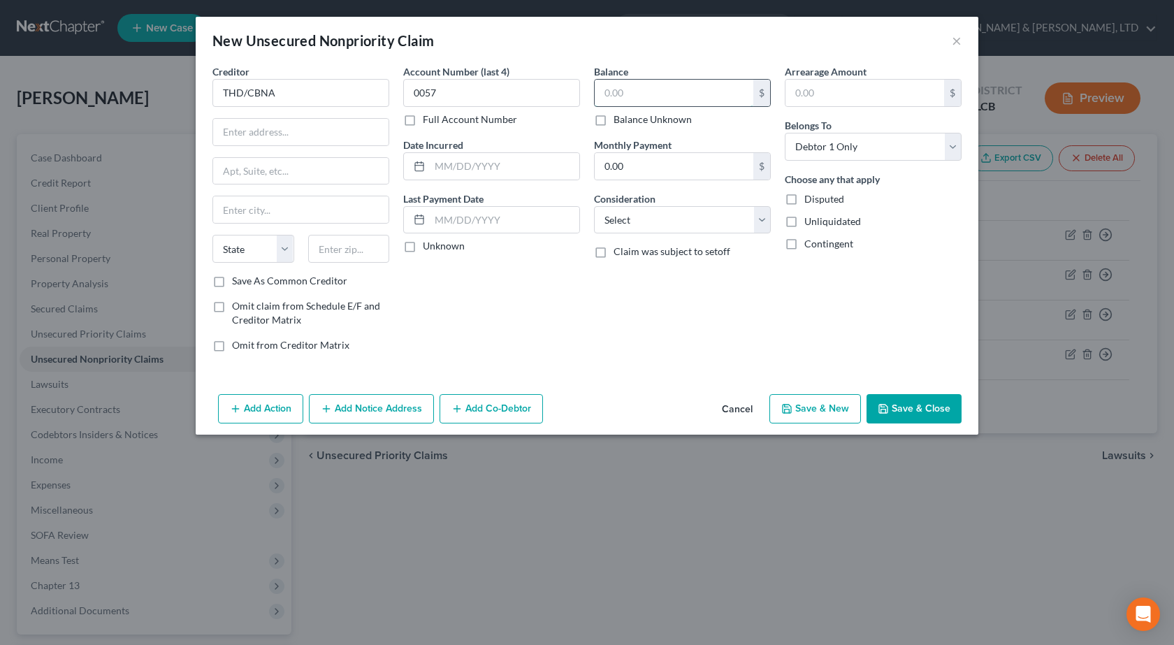
click at [598, 92] on input "text" at bounding box center [673, 93] width 159 height 27
paste input "$7,020"
type input "7,020"
click at [649, 226] on select "Select Cable / Satellite Services Collection Agency Credit Card Debt Debt Couns…" at bounding box center [682, 220] width 177 height 28
select select "2"
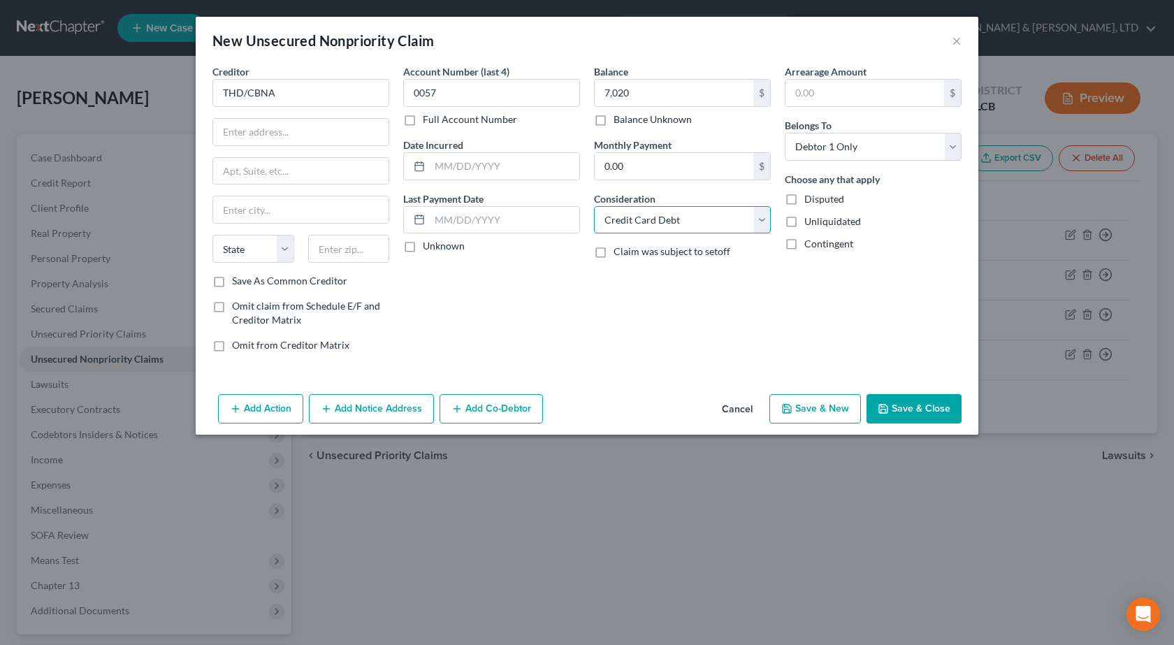
click at [594, 206] on select "Select Cable / Satellite Services Collection Agency Credit Card Debt Debt Couns…" at bounding box center [682, 220] width 177 height 28
click at [472, 168] on input "text" at bounding box center [504, 166] width 149 height 27
paste input "Jan 11, 2021"
type input "Jan 11, 2021"
click at [299, 140] on input "text" at bounding box center [300, 132] width 175 height 27
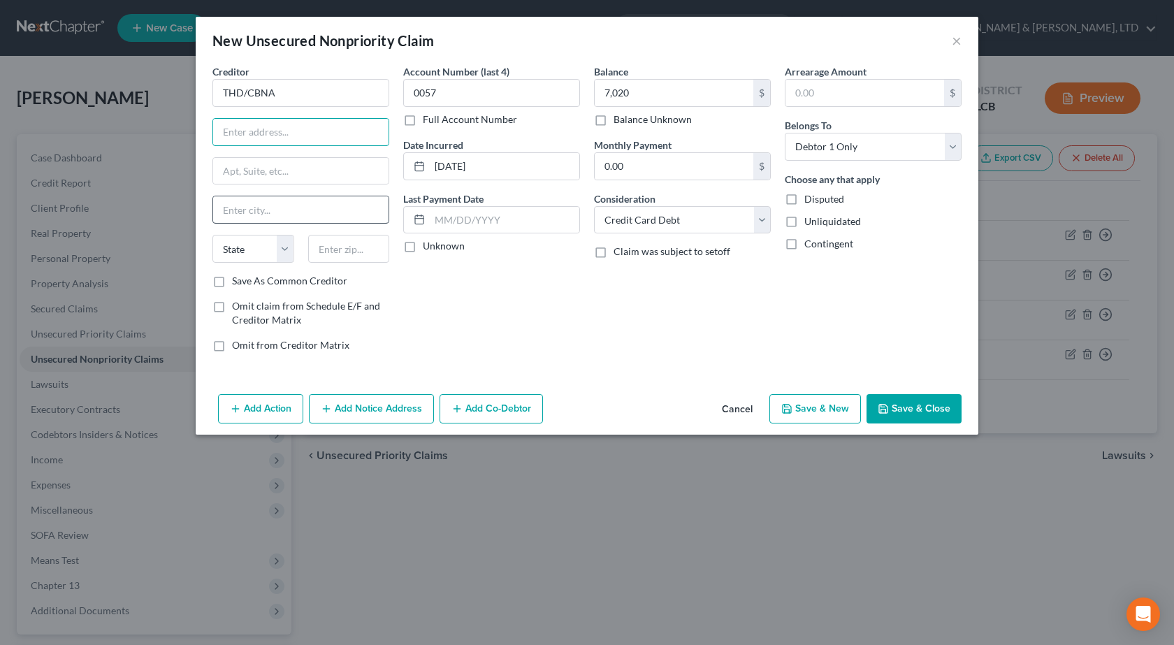
paste input "5800 SOUTH CORPORATE PLACE"
type input "5800 SOUTH CORPORATE PLACE"
click at [372, 253] on input "text" at bounding box center [349, 249] width 82 height 28
type input "57108"
type input "Sioux Falls"
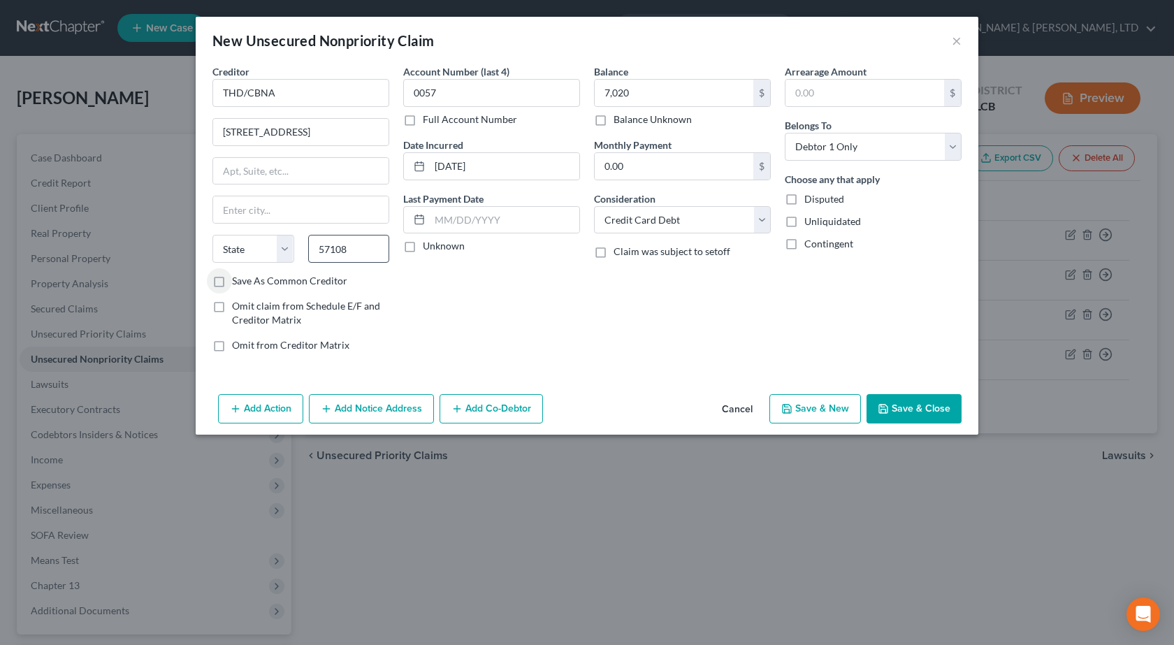
select select "43"
click at [603, 322] on div "Balance 7,020.00 $ Balance Unknown Balance Undetermined 7,020 $ Balance Unknown…" at bounding box center [682, 213] width 191 height 299
click at [925, 409] on button "Save & Close" at bounding box center [913, 408] width 95 height 29
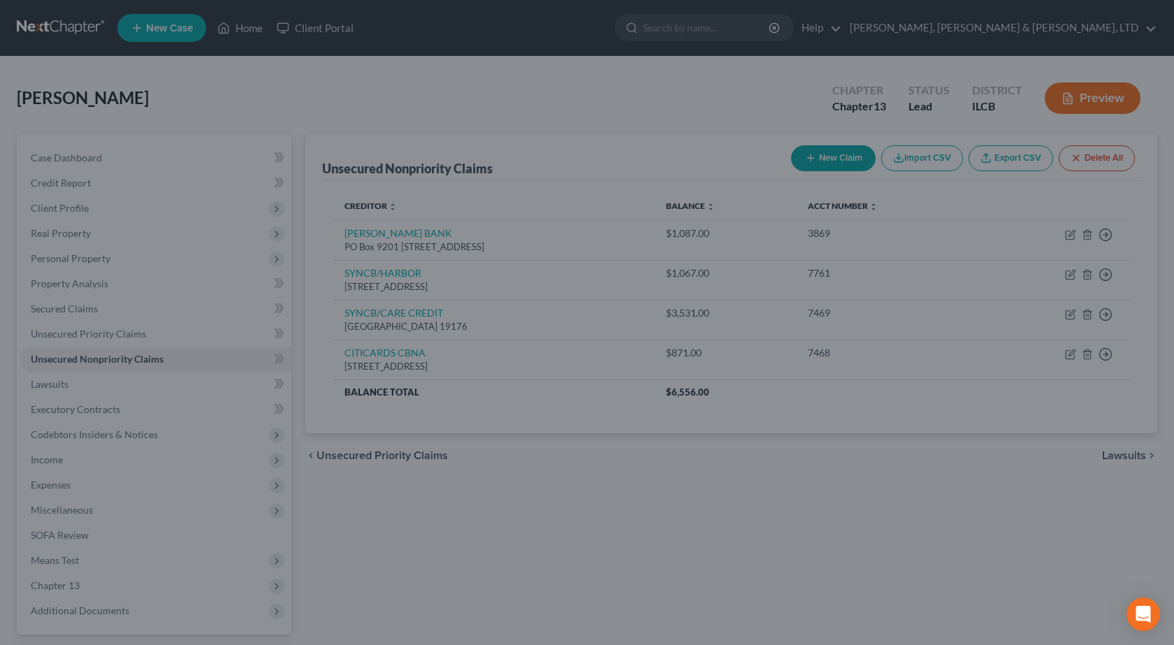
type input "7,020.00"
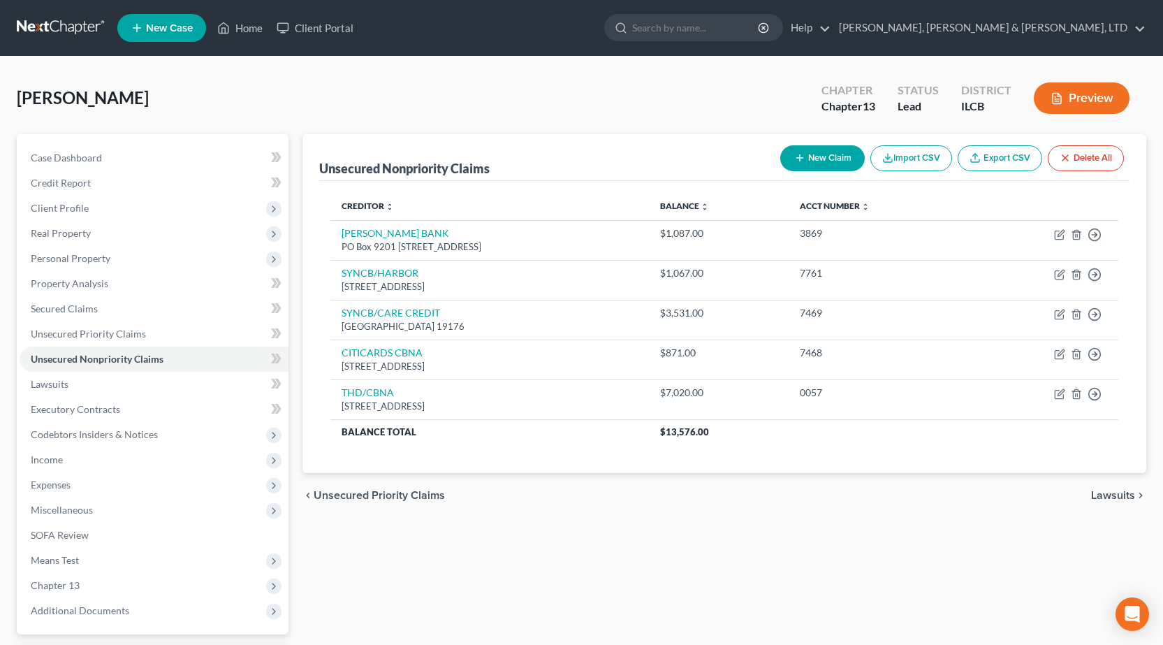
click at [827, 155] on button "New Claim" at bounding box center [822, 158] width 85 height 26
select select "0"
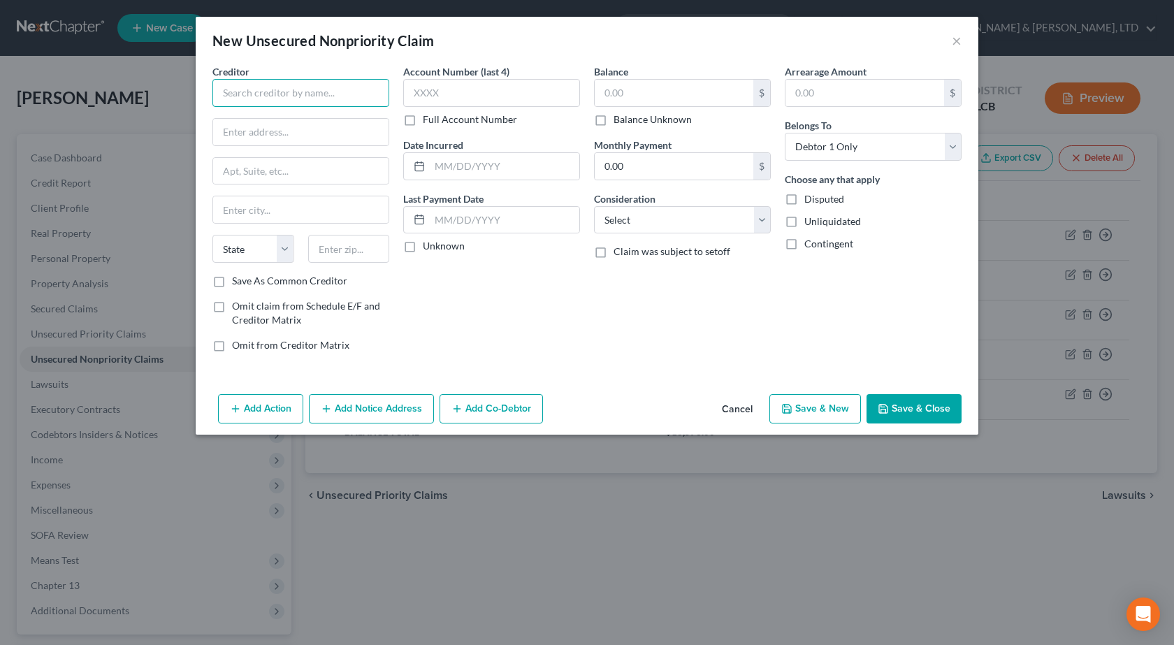
drag, startPoint x: 263, startPoint y: 82, endPoint x: 276, endPoint y: 87, distance: 13.8
click at [272, 83] on input "text" at bounding box center [300, 93] width 177 height 28
paste input "WEBBANK/ONEMAIN"
type input "WEBBANK/ONEMAIN"
click at [469, 102] on input "text" at bounding box center [491, 93] width 177 height 28
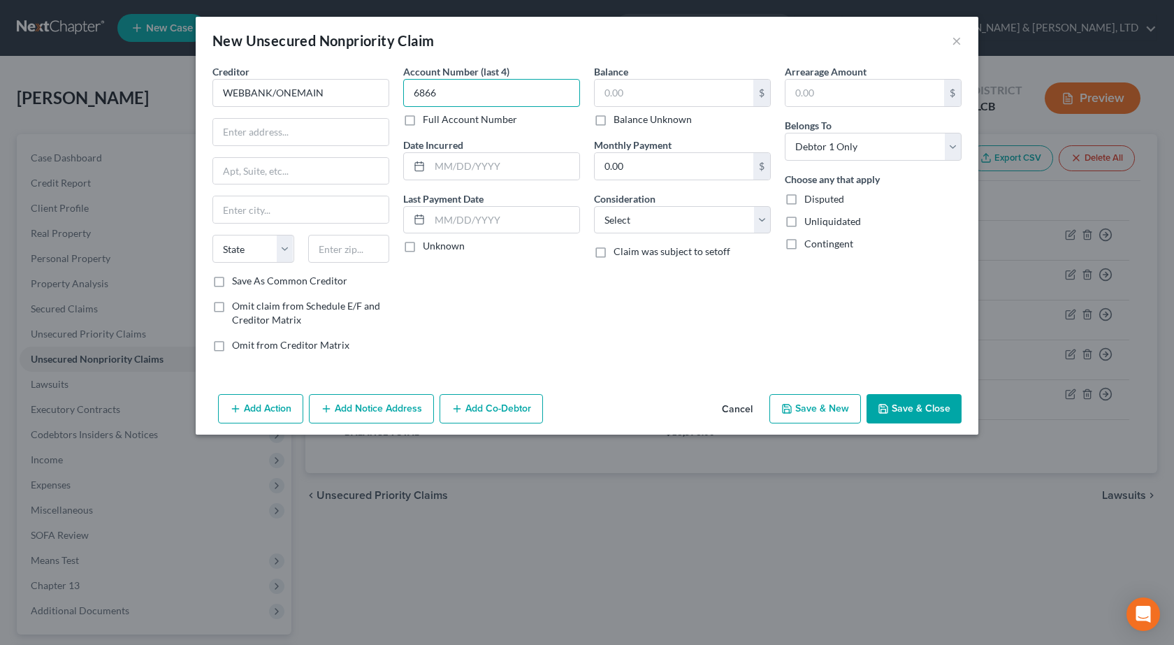
type input "6866"
click at [627, 94] on input "text" at bounding box center [673, 93] width 159 height 27
type input "799"
click at [691, 215] on select "Select Cable / Satellite Services Collection Agency Credit Card Debt Debt Couns…" at bounding box center [682, 220] width 177 height 28
select select "2"
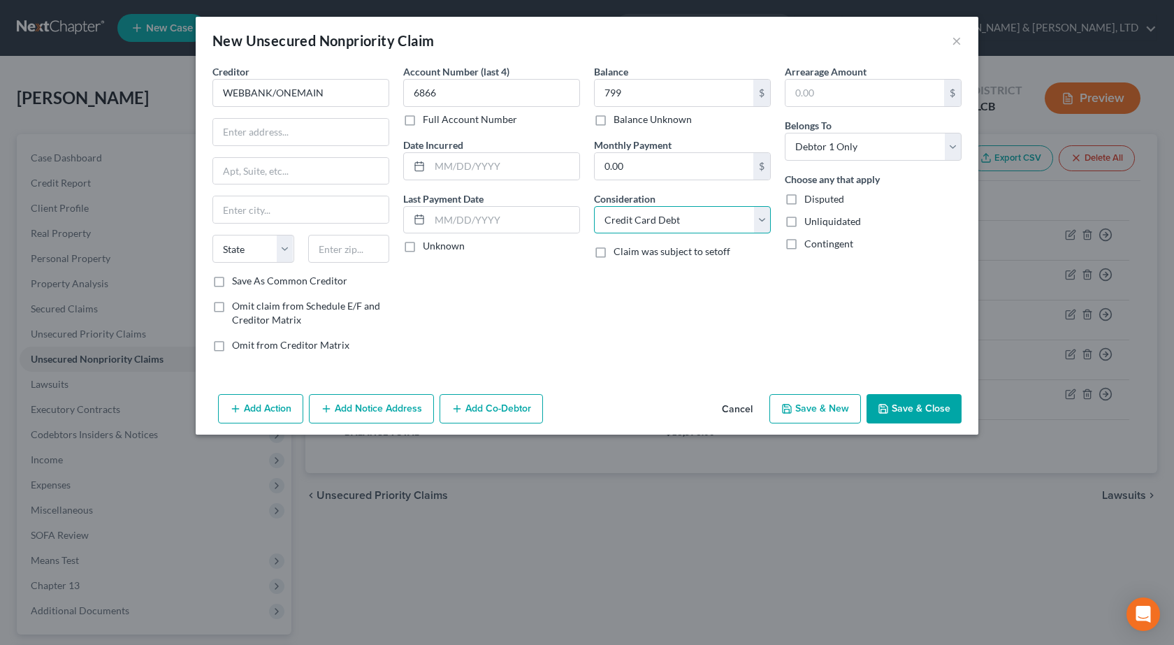
click at [594, 206] on select "Select Cable / Satellite Services Collection Agency Credit Card Debt Debt Couns…" at bounding box center [682, 220] width 177 height 28
click at [485, 161] on input "text" at bounding box center [504, 166] width 149 height 27
paste input "Jan 18, 2025"
type input "Jan 18, 2025"
click at [309, 139] on input "text" at bounding box center [300, 132] width 175 height 27
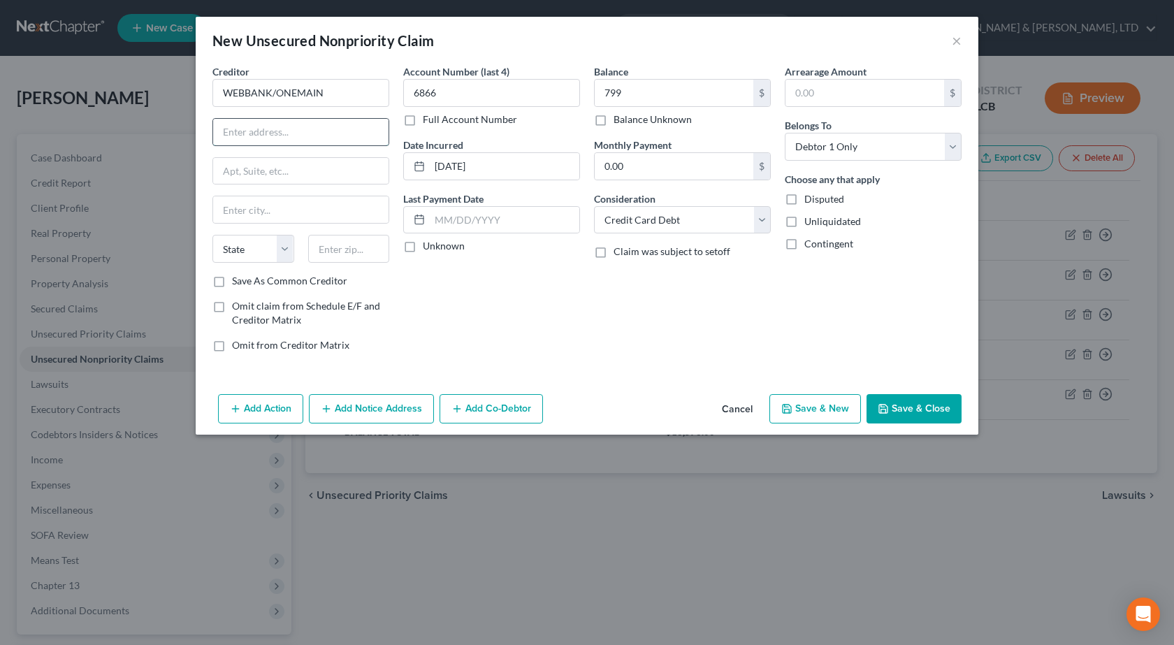
paste input "PO BOX 3316"
type input "PO BOX 3316"
click at [368, 255] on input "text" at bounding box center [349, 249] width 82 height 28
type input "47732"
type input "Evansville"
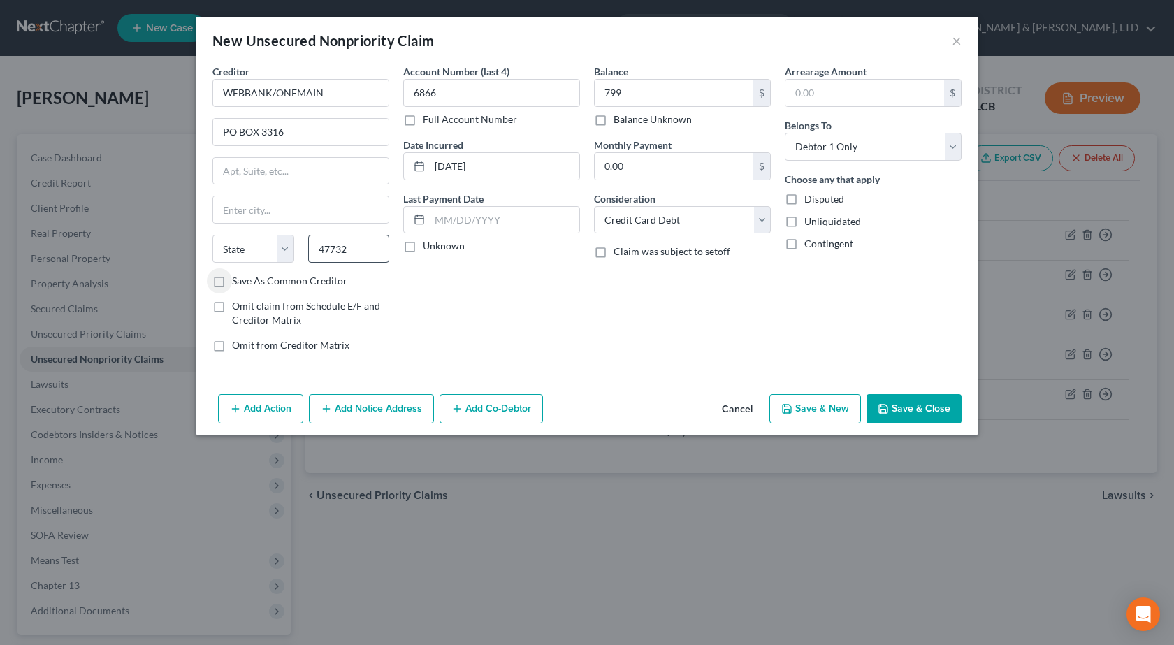
select select "15"
click at [913, 403] on button "Save & Close" at bounding box center [913, 408] width 95 height 29
